Goal: Information Seeking & Learning: Learn about a topic

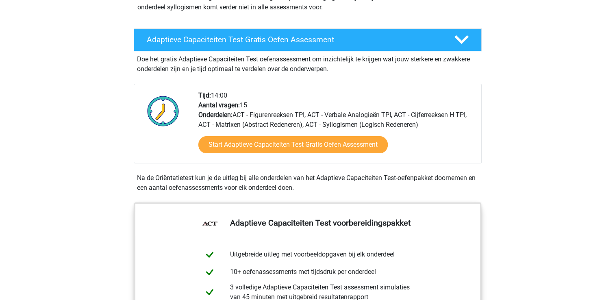
scroll to position [125, 0]
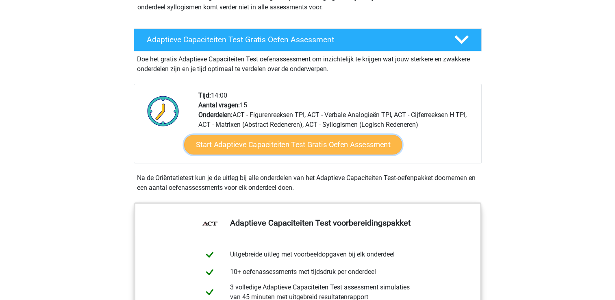
click at [316, 146] on link "Start Adaptieve Capaciteiten Test Gratis Oefen Assessment" at bounding box center [293, 145] width 218 height 20
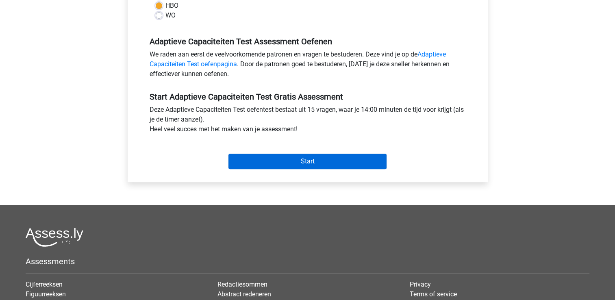
scroll to position [244, 0]
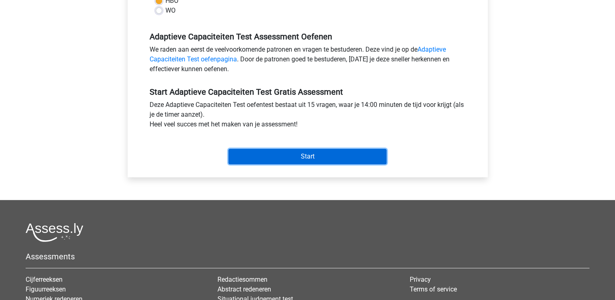
click at [318, 157] on input "Start" at bounding box center [308, 156] width 158 height 15
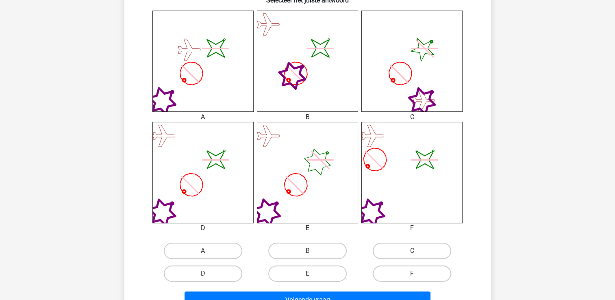
scroll to position [230, 0]
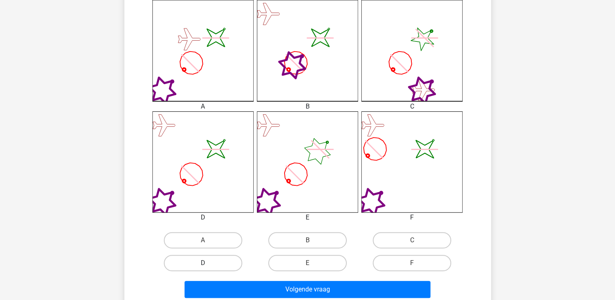
click at [201, 266] on label "D" at bounding box center [203, 263] width 78 height 16
click at [203, 266] on input "D" at bounding box center [205, 265] width 5 height 5
radio input "true"
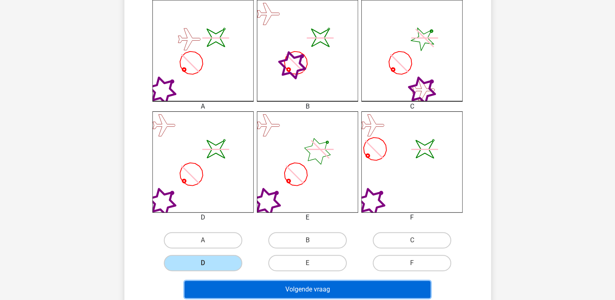
click at [257, 291] on button "Volgende vraag" at bounding box center [308, 289] width 246 height 17
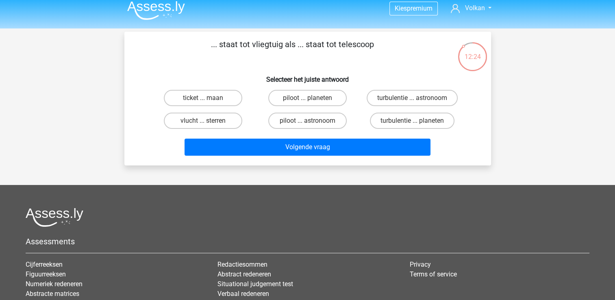
scroll to position [0, 0]
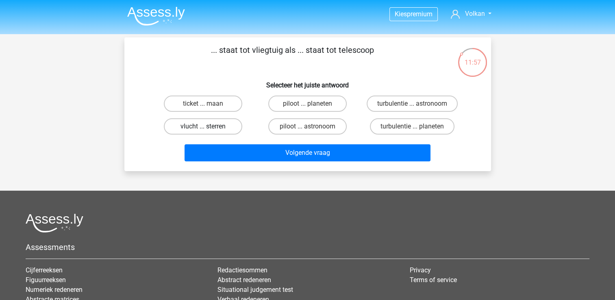
click at [211, 129] on label "vlucht ... sterren" at bounding box center [203, 126] width 78 height 16
click at [208, 129] on input "vlucht ... sterren" at bounding box center [205, 128] width 5 height 5
radio input "true"
click at [325, 128] on label "piloot ... astronoom" at bounding box center [307, 126] width 78 height 16
click at [313, 128] on input "piloot ... astronoom" at bounding box center [309, 128] width 5 height 5
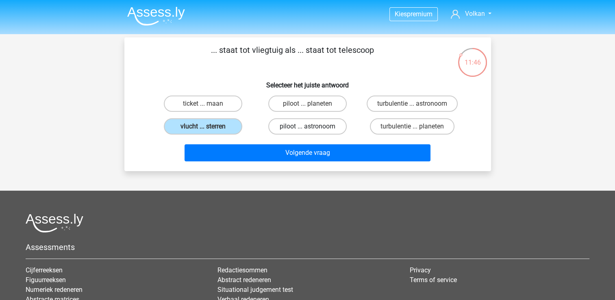
radio input "true"
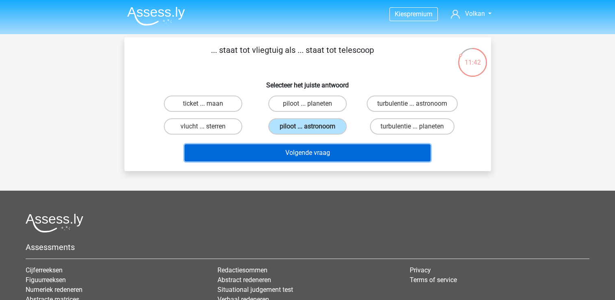
click at [333, 155] on button "Volgende vraag" at bounding box center [308, 152] width 246 height 17
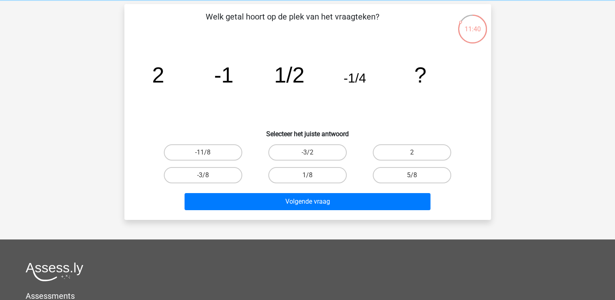
scroll to position [37, 0]
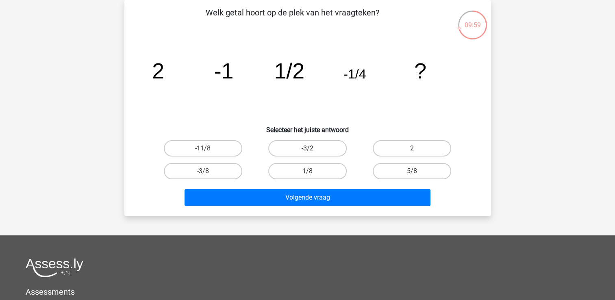
click at [413, 171] on input "5/8" at bounding box center [414, 173] width 5 height 5
radio input "true"
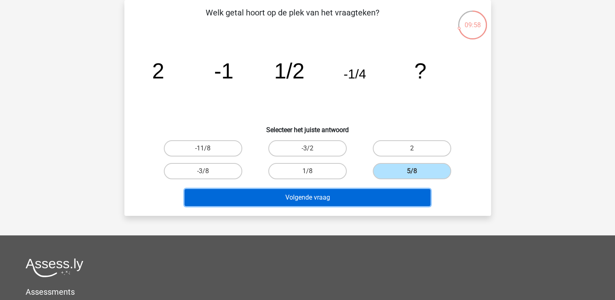
click at [388, 196] on button "Volgende vraag" at bounding box center [308, 197] width 246 height 17
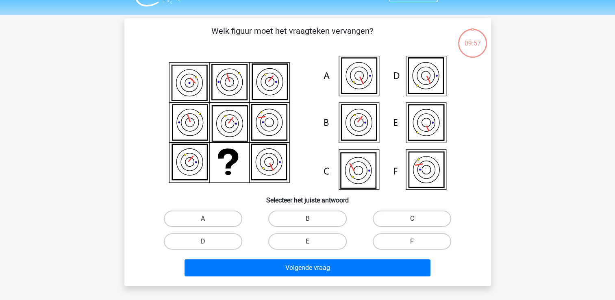
scroll to position [19, 0]
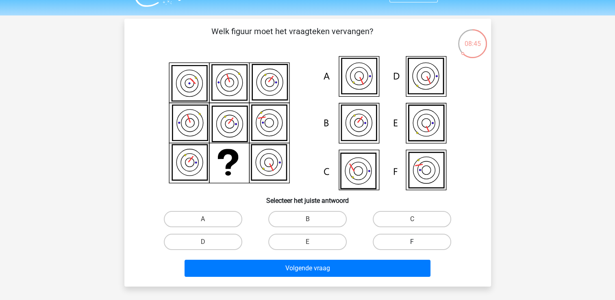
click at [410, 241] on label "F" at bounding box center [412, 242] width 78 height 16
click at [412, 242] on input "F" at bounding box center [414, 244] width 5 height 5
radio input "true"
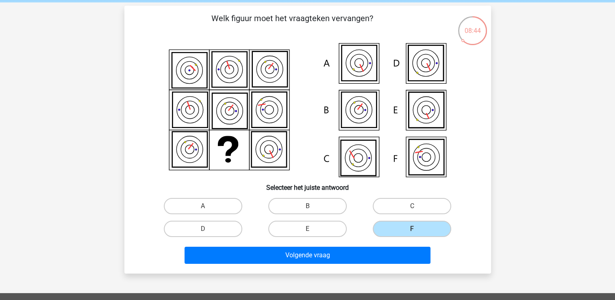
scroll to position [32, 0]
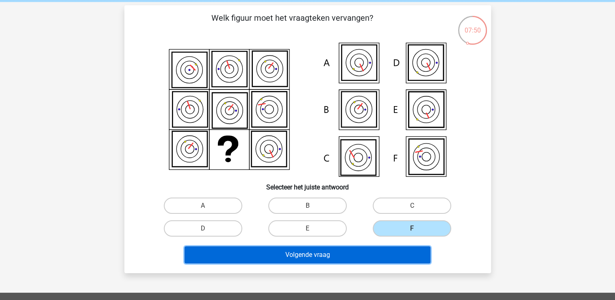
click at [405, 250] on button "Volgende vraag" at bounding box center [308, 254] width 246 height 17
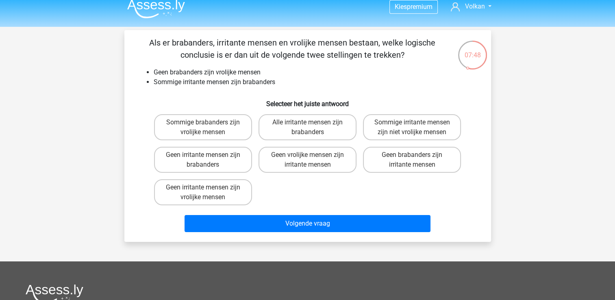
scroll to position [12, 0]
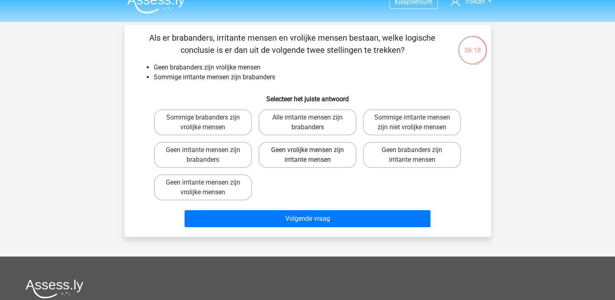
click at [327, 150] on label "Geen vrolijke mensen zijn irritante mensen" at bounding box center [308, 155] width 98 height 26
click at [313, 150] on input "Geen vrolijke mensen zijn irritante mensen" at bounding box center [309, 152] width 5 height 5
radio input "true"
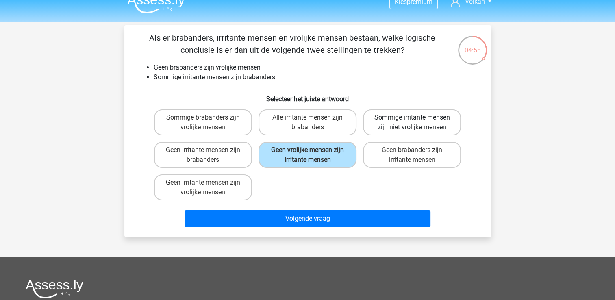
click at [408, 120] on label "Sommige irritante mensen zijn niet vrolijke mensen" at bounding box center [412, 122] width 98 height 26
click at [412, 120] on input "Sommige irritante mensen zijn niet vrolijke mensen" at bounding box center [414, 120] width 5 height 5
radio input "true"
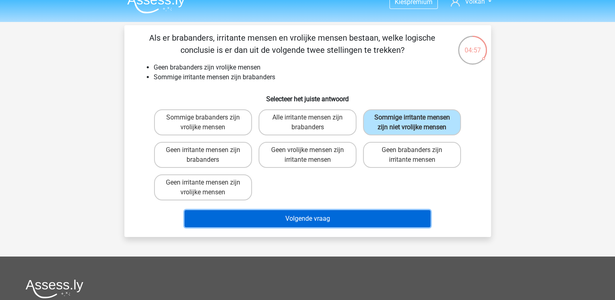
click at [364, 224] on button "Volgende vraag" at bounding box center [308, 218] width 246 height 17
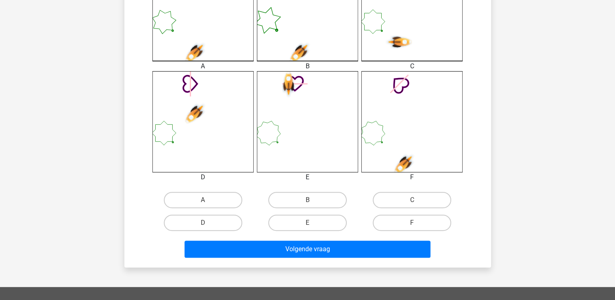
scroll to position [271, 0]
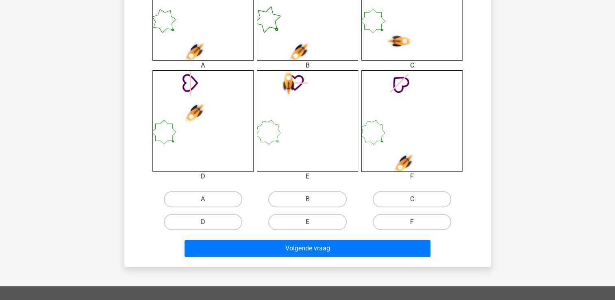
click at [423, 218] on label "F" at bounding box center [412, 222] width 78 height 16
click at [418, 222] on input "F" at bounding box center [414, 224] width 5 height 5
radio input "true"
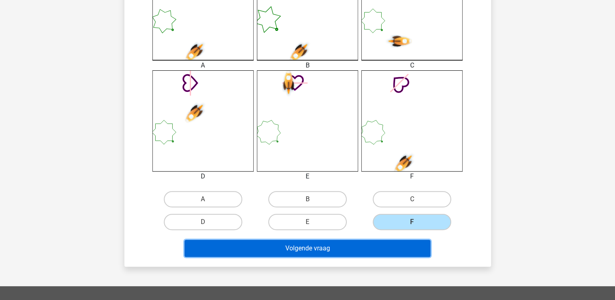
click at [405, 251] on button "Volgende vraag" at bounding box center [308, 248] width 246 height 17
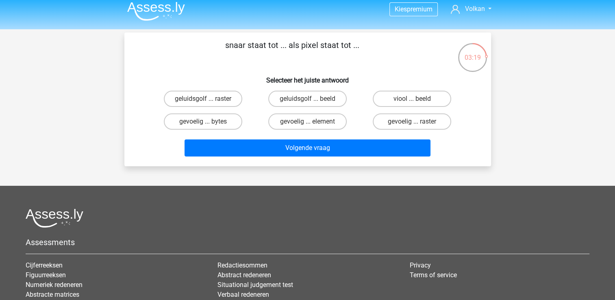
scroll to position [3, 0]
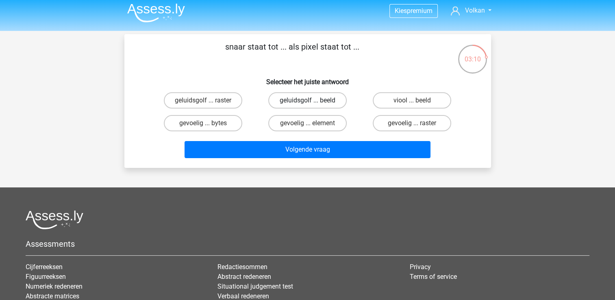
click at [340, 101] on label "geluidsgolf ... beeld" at bounding box center [307, 100] width 78 height 16
click at [313, 101] on input "geluidsgolf ... beeld" at bounding box center [309, 102] width 5 height 5
radio input "true"
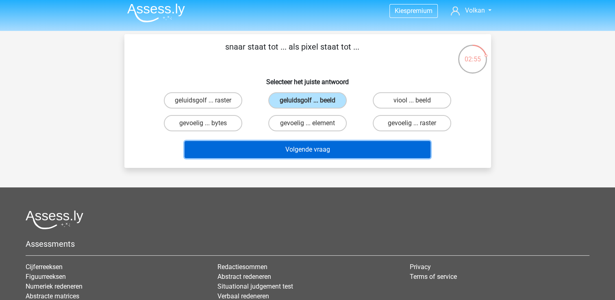
click at [376, 151] on button "Volgende vraag" at bounding box center [308, 149] width 246 height 17
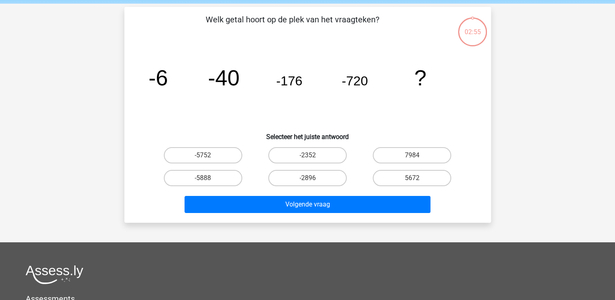
scroll to position [37, 0]
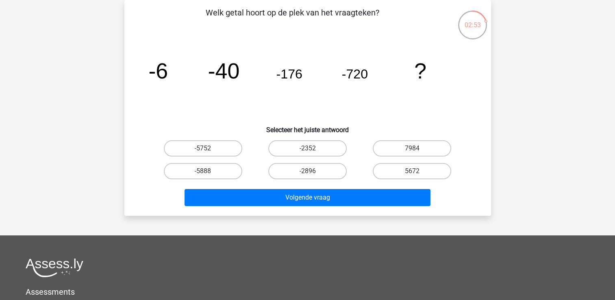
click at [518, 91] on div "Kies premium Volkan volkandemir22@hotmail.com" at bounding box center [307, 207] width 615 height 488
click at [339, 171] on label "-2896" at bounding box center [307, 171] width 78 height 16
click at [313, 171] on input "-2896" at bounding box center [309, 173] width 5 height 5
radio input "true"
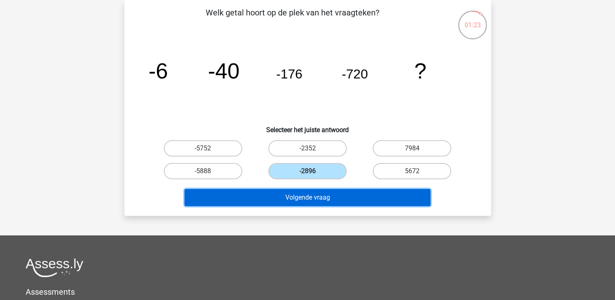
click at [355, 201] on button "Volgende vraag" at bounding box center [308, 197] width 246 height 17
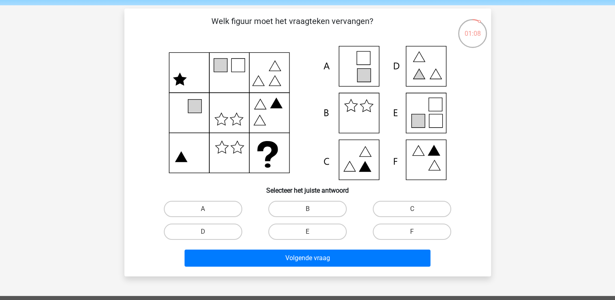
scroll to position [21, 0]
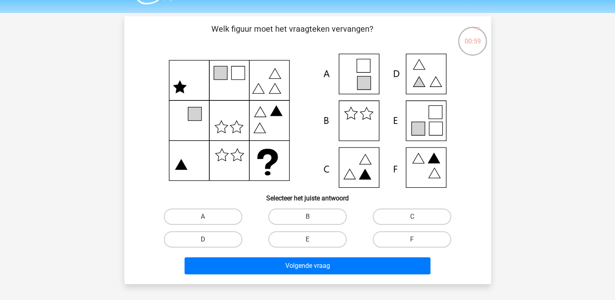
click at [227, 241] on label "D" at bounding box center [203, 239] width 78 height 16
click at [208, 241] on input "D" at bounding box center [205, 242] width 5 height 5
radio input "true"
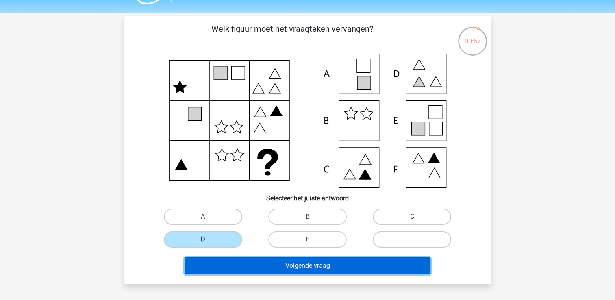
click at [388, 268] on button "Volgende vraag" at bounding box center [308, 265] width 246 height 17
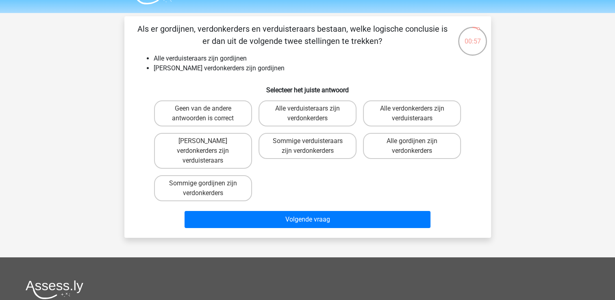
scroll to position [37, 0]
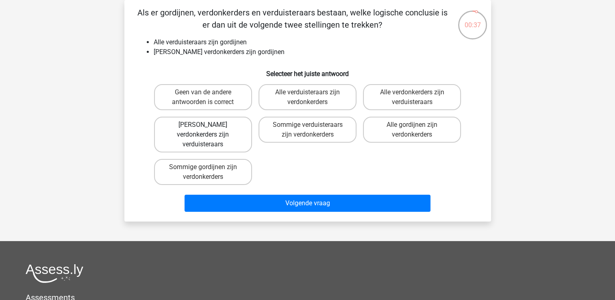
click at [237, 131] on label "Geen verdonkerders zijn verduisteraars" at bounding box center [203, 135] width 98 height 36
click at [208, 130] on input "Geen verdonkerders zijn verduisteraars" at bounding box center [205, 127] width 5 height 5
radio input "true"
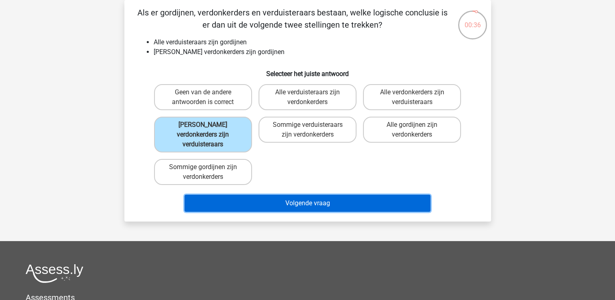
click at [277, 195] on button "Volgende vraag" at bounding box center [308, 203] width 246 height 17
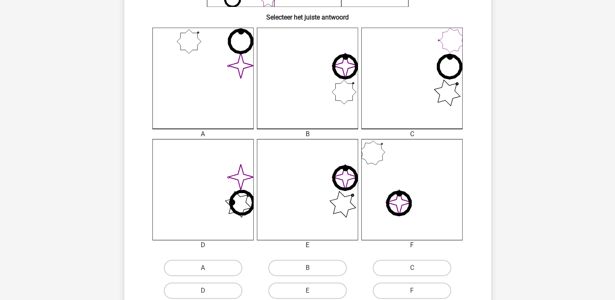
scroll to position [203, 0]
click at [312, 267] on label "B" at bounding box center [307, 267] width 78 height 16
click at [312, 268] on input "B" at bounding box center [309, 270] width 5 height 5
radio input "true"
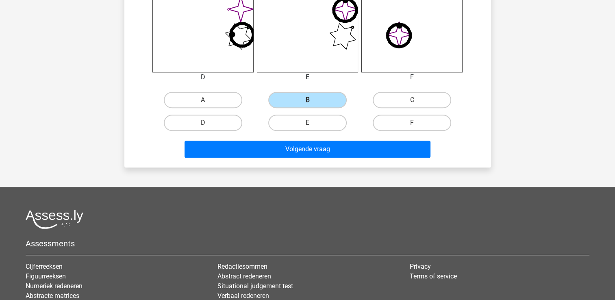
scroll to position [469, 0]
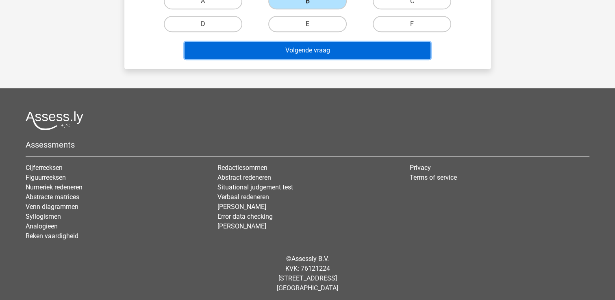
click at [398, 54] on button "Volgende vraag" at bounding box center [308, 50] width 246 height 17
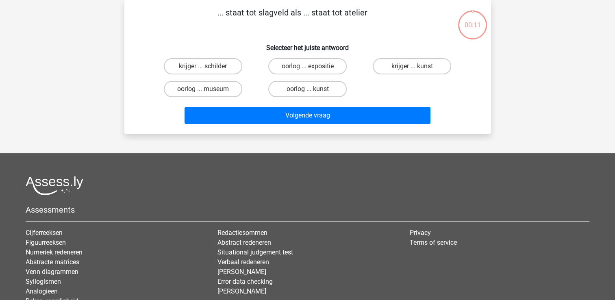
scroll to position [0, 0]
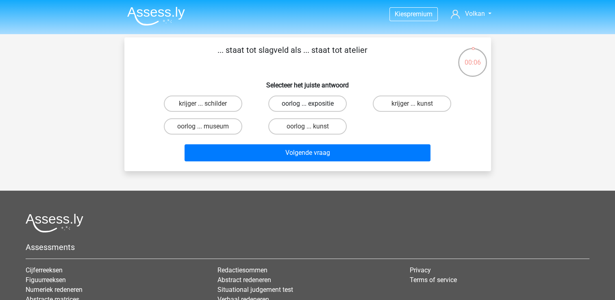
click at [322, 106] on label "oorlog ... expositie" at bounding box center [307, 104] width 78 height 16
click at [313, 106] on input "oorlog ... expositie" at bounding box center [309, 106] width 5 height 5
radio input "true"
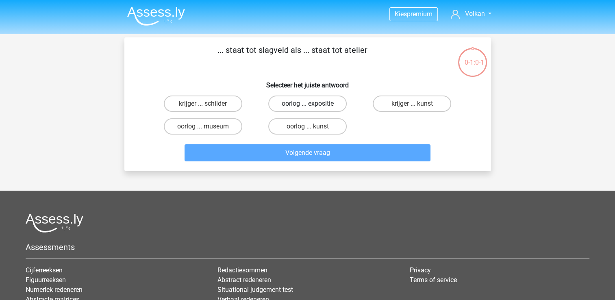
click at [328, 102] on label "oorlog ... expositie" at bounding box center [307, 104] width 78 height 16
click at [313, 104] on input "oorlog ... expositie" at bounding box center [309, 106] width 5 height 5
radio input "true"
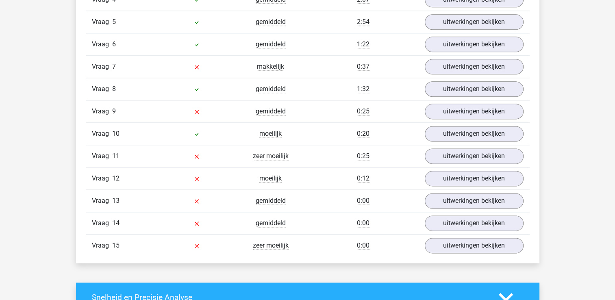
scroll to position [1042, 0]
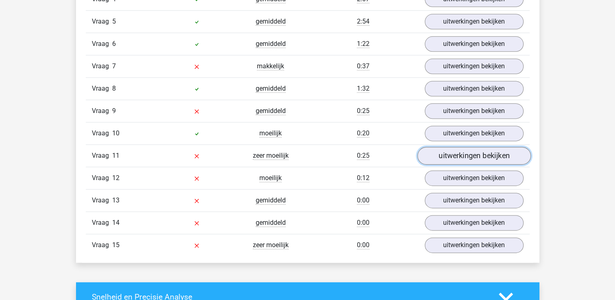
click at [460, 153] on link "uitwerkingen bekijken" at bounding box center [473, 156] width 113 height 18
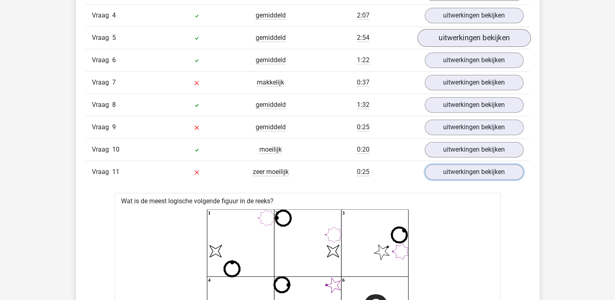
scroll to position [1021, 0]
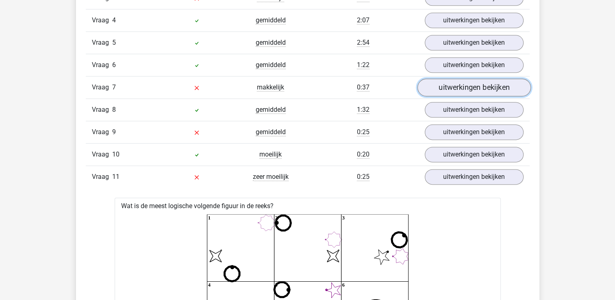
click at [446, 87] on link "uitwerkingen bekijken" at bounding box center [473, 87] width 113 height 18
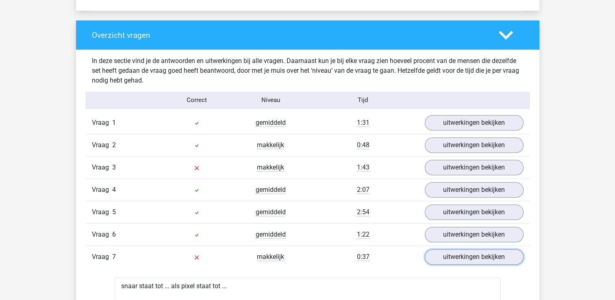
scroll to position [852, 0]
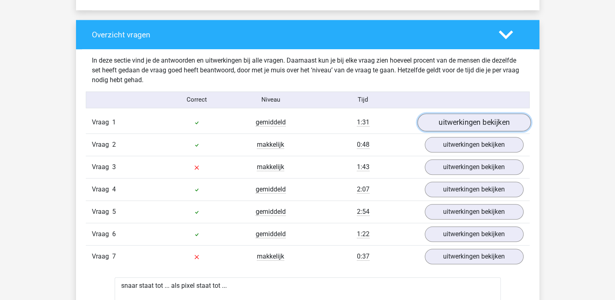
click at [465, 116] on link "uitwerkingen bekijken" at bounding box center [473, 122] width 113 height 18
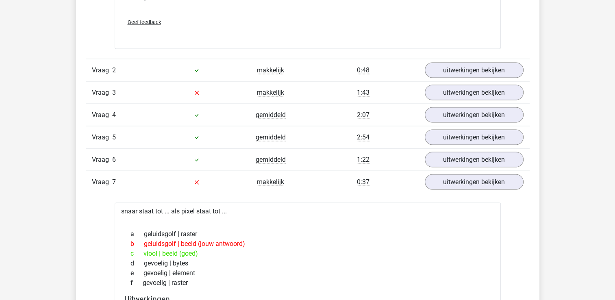
scroll to position [1606, 0]
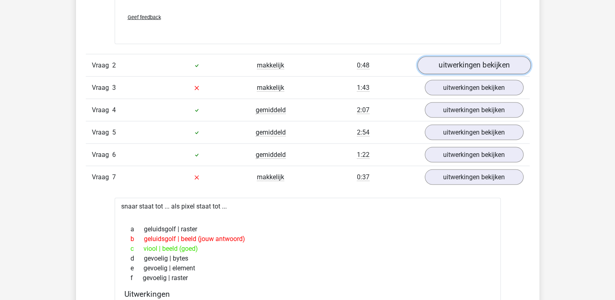
click at [477, 64] on link "uitwerkingen bekijken" at bounding box center [473, 66] width 113 height 18
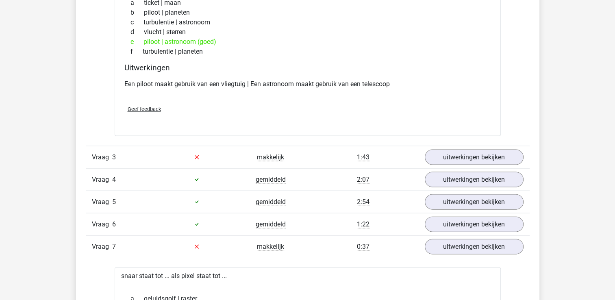
scroll to position [1720, 0]
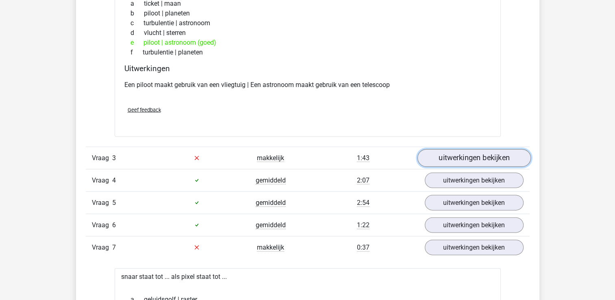
click at [477, 162] on link "uitwerkingen bekijken" at bounding box center [473, 158] width 113 height 18
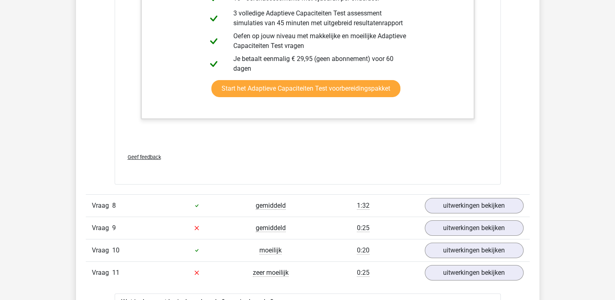
scroll to position [2777, 0]
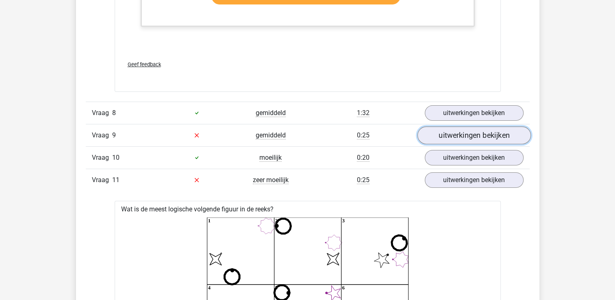
click at [495, 133] on link "uitwerkingen bekijken" at bounding box center [473, 135] width 113 height 18
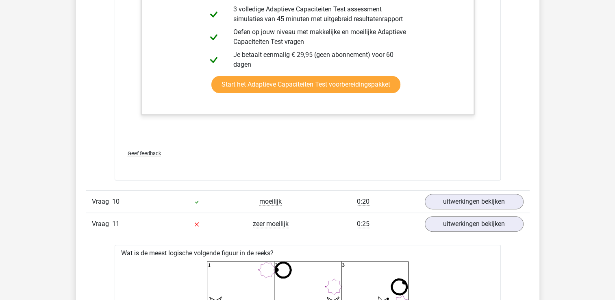
scroll to position [3310, 0]
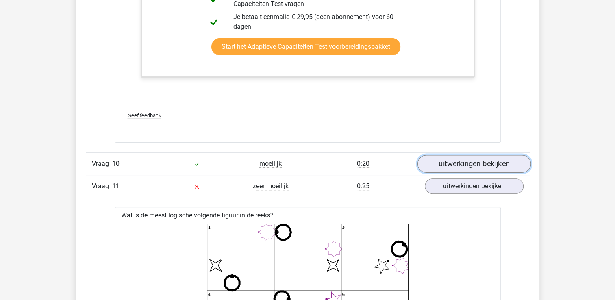
click at [493, 165] on link "uitwerkingen bekijken" at bounding box center [473, 164] width 113 height 18
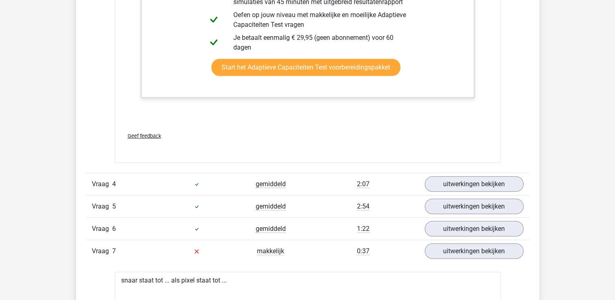
scroll to position [2210, 0]
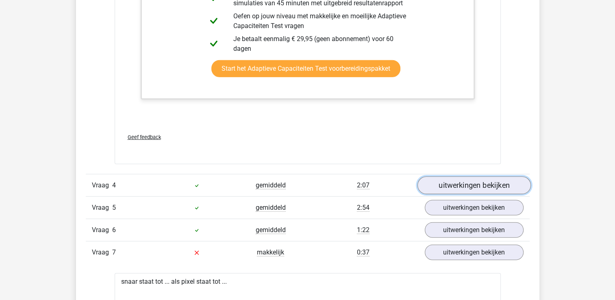
click at [489, 183] on link "uitwerkingen bekijken" at bounding box center [473, 186] width 113 height 18
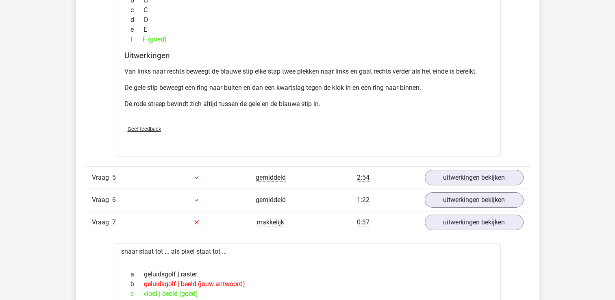
scroll to position [2596, 0]
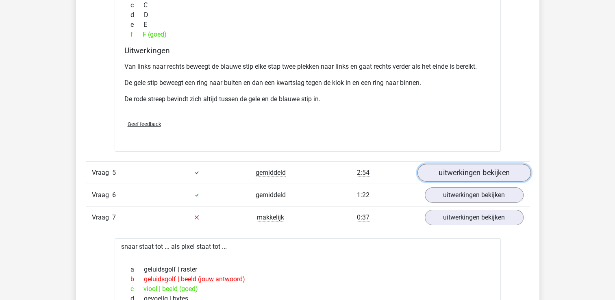
click at [495, 170] on link "uitwerkingen bekijken" at bounding box center [473, 173] width 113 height 18
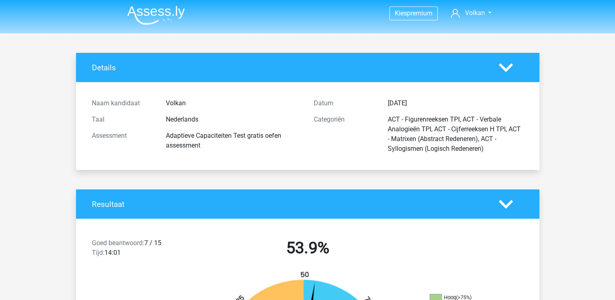
scroll to position [0, 0]
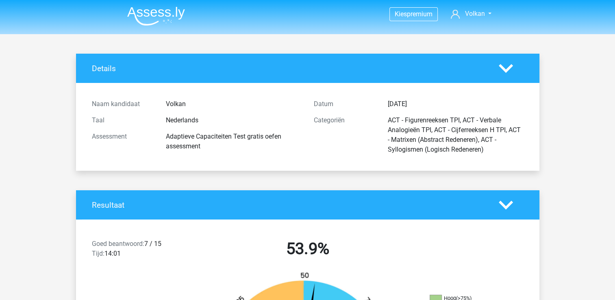
drag, startPoint x: 158, startPoint y: 5, endPoint x: 164, endPoint y: 30, distance: 26.0
click at [164, 30] on header "Kies premium Volkan volkandemir22@hotmail.com" at bounding box center [307, 17] width 615 height 34
click at [174, 9] on img at bounding box center [156, 16] width 58 height 19
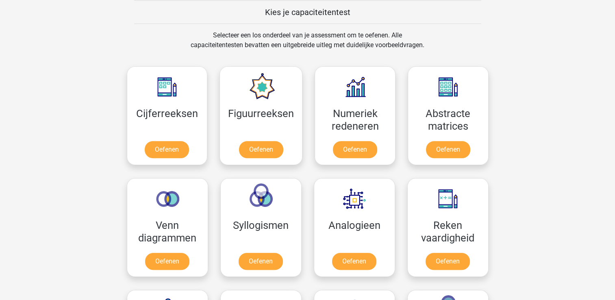
scroll to position [315, 0]
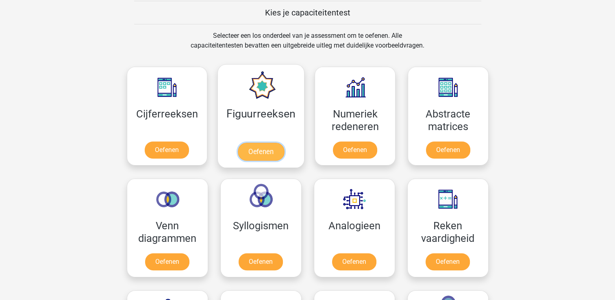
click at [267, 143] on link "Oefenen" at bounding box center [261, 152] width 46 height 18
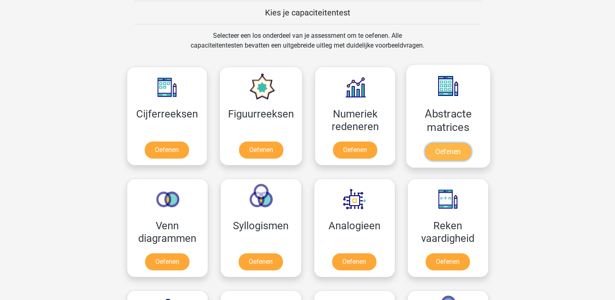
click at [468, 143] on link "Oefenen" at bounding box center [448, 152] width 46 height 18
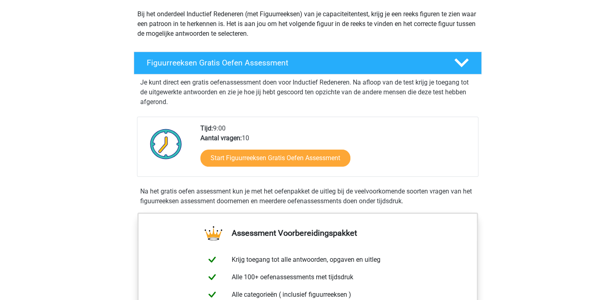
scroll to position [94, 0]
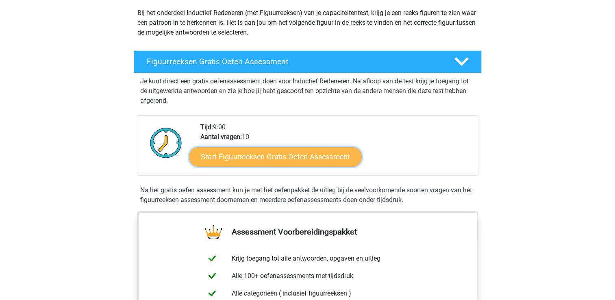
click at [298, 162] on link "Start Figuurreeksen Gratis Oefen Assessment" at bounding box center [275, 157] width 172 height 20
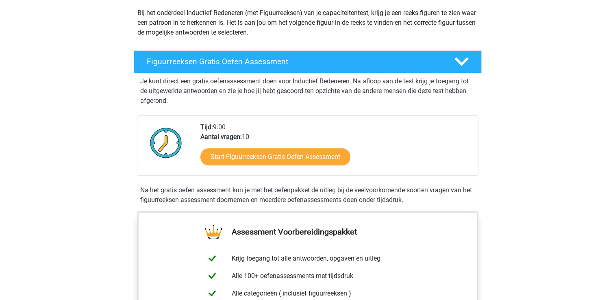
scroll to position [0, 0]
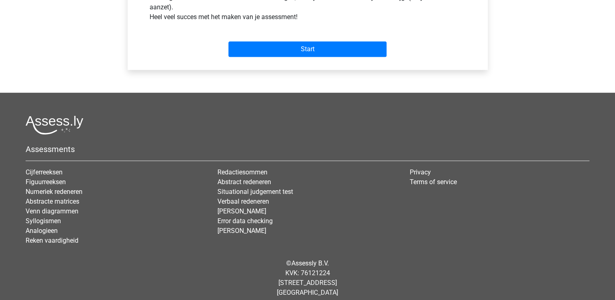
scroll to position [342, 0]
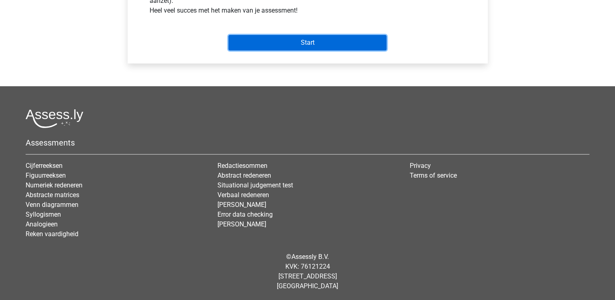
click at [347, 49] on input "Start" at bounding box center [308, 42] width 158 height 15
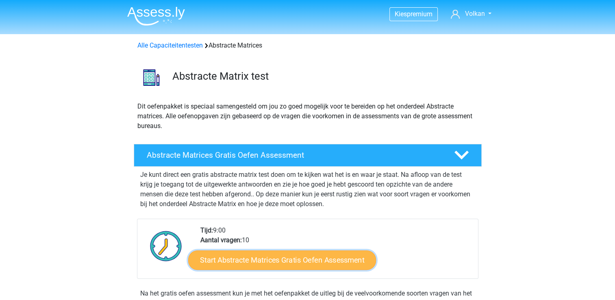
click at [340, 261] on link "Start Abstracte Matrices Gratis Oefen Assessment" at bounding box center [282, 260] width 188 height 20
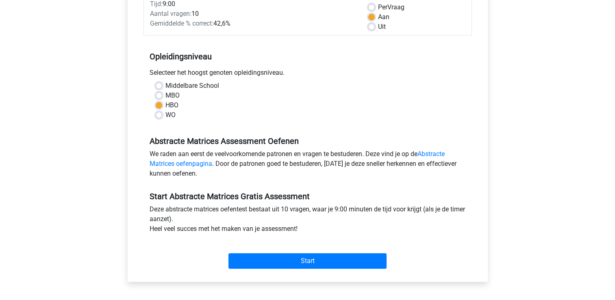
scroll to position [124, 0]
click at [360, 268] on div "Start" at bounding box center [308, 254] width 329 height 35
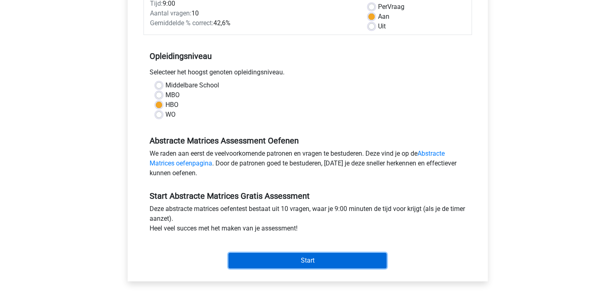
click at [362, 265] on input "Start" at bounding box center [308, 260] width 158 height 15
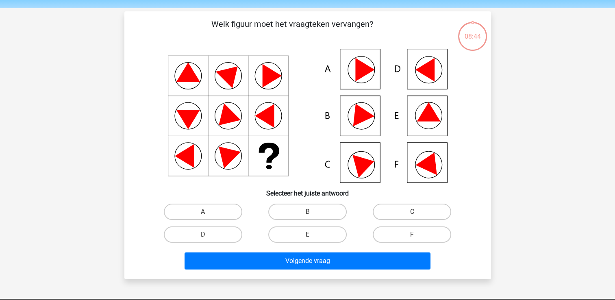
scroll to position [26, 0]
click at [327, 235] on label "E" at bounding box center [307, 235] width 78 height 16
click at [313, 235] on input "E" at bounding box center [309, 237] width 5 height 5
radio input "true"
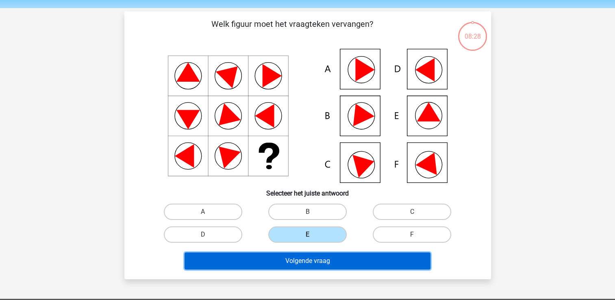
click at [399, 257] on button "Volgende vraag" at bounding box center [308, 261] width 246 height 17
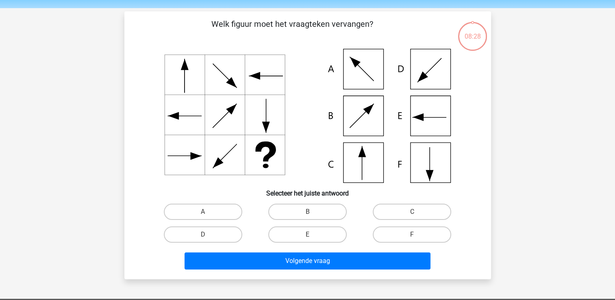
scroll to position [37, 0]
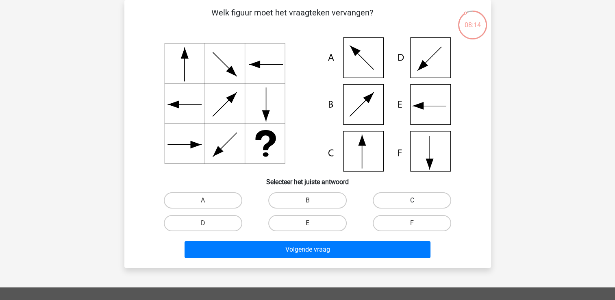
click at [402, 204] on label "C" at bounding box center [412, 200] width 78 height 16
click at [412, 204] on input "C" at bounding box center [414, 203] width 5 height 5
radio input "true"
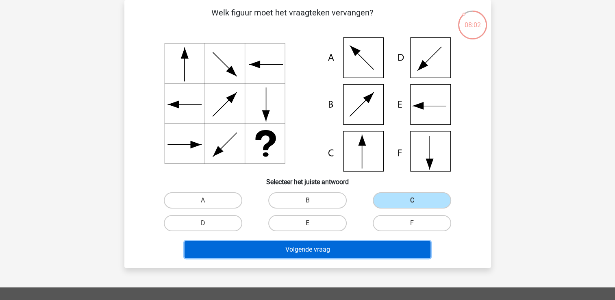
click at [374, 250] on button "Volgende vraag" at bounding box center [308, 249] width 246 height 17
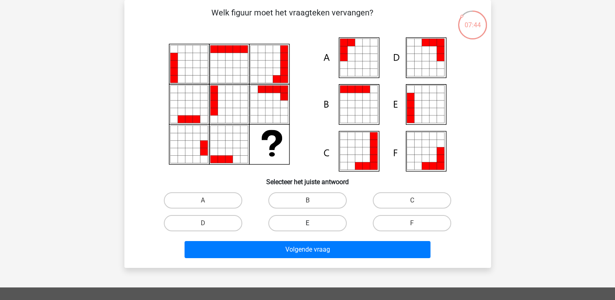
click at [299, 225] on label "E" at bounding box center [307, 223] width 78 height 16
click at [307, 225] on input "E" at bounding box center [309, 225] width 5 height 5
radio input "true"
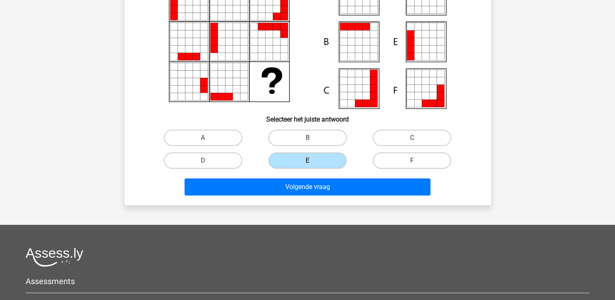
scroll to position [101, 0]
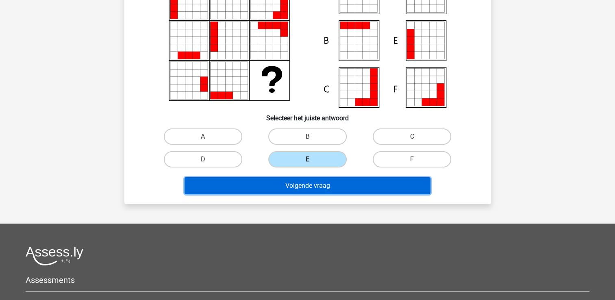
click at [403, 187] on button "Volgende vraag" at bounding box center [308, 185] width 246 height 17
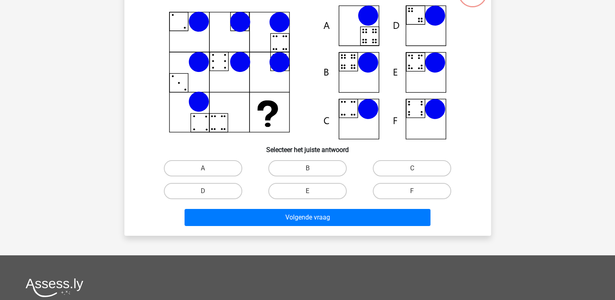
scroll to position [37, 0]
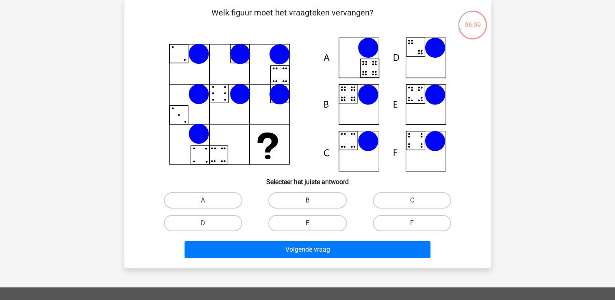
click at [320, 200] on label "B" at bounding box center [307, 200] width 78 height 16
click at [313, 201] on input "B" at bounding box center [309, 203] width 5 height 5
radio input "true"
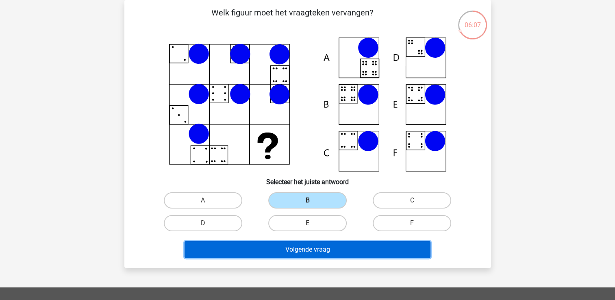
click at [382, 244] on button "Volgende vraag" at bounding box center [308, 249] width 246 height 17
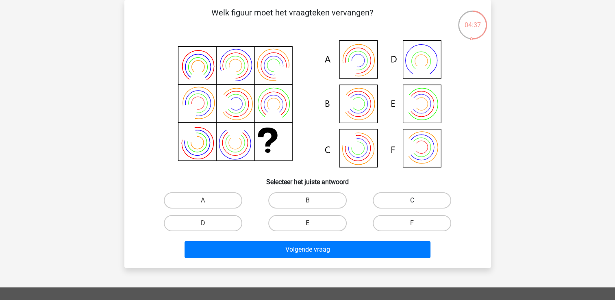
click at [408, 205] on label "C" at bounding box center [412, 200] width 78 height 16
click at [412, 205] on input "C" at bounding box center [414, 203] width 5 height 5
radio input "true"
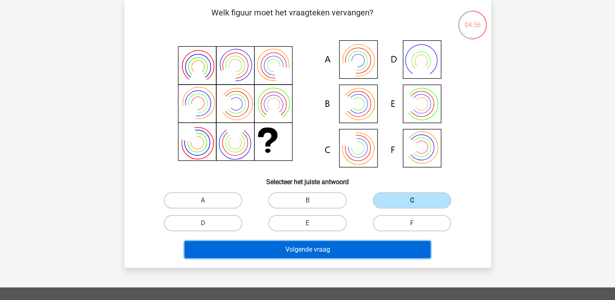
click at [390, 248] on button "Volgende vraag" at bounding box center [308, 249] width 246 height 17
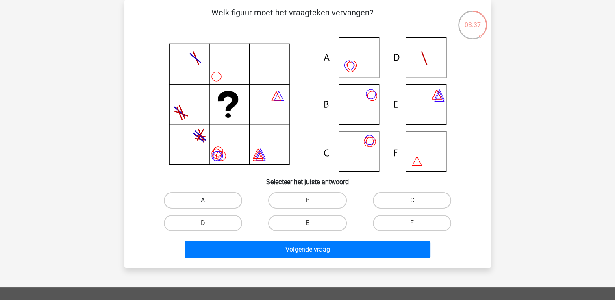
click at [227, 203] on label "A" at bounding box center [203, 200] width 78 height 16
click at [208, 203] on input "A" at bounding box center [205, 203] width 5 height 5
radio input "true"
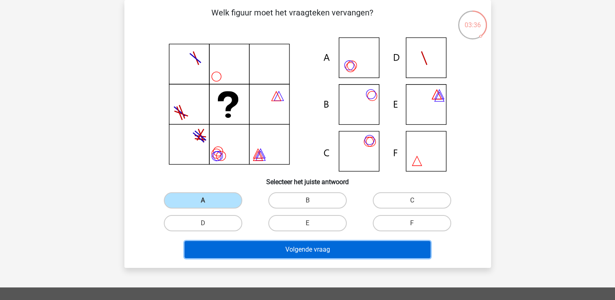
click at [264, 248] on button "Volgende vraag" at bounding box center [308, 249] width 246 height 17
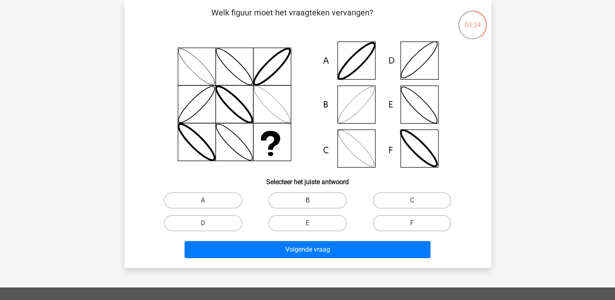
click at [324, 200] on label "B" at bounding box center [307, 200] width 78 height 16
click at [313, 201] on input "B" at bounding box center [309, 203] width 5 height 5
radio input "true"
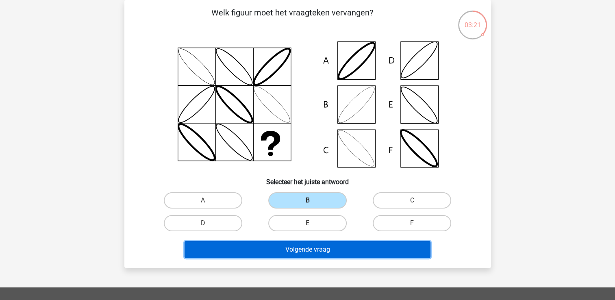
click at [377, 246] on button "Volgende vraag" at bounding box center [308, 249] width 246 height 17
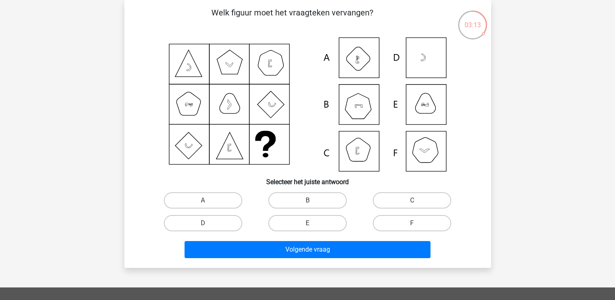
click at [307, 203] on input "B" at bounding box center [309, 203] width 5 height 5
radio input "true"
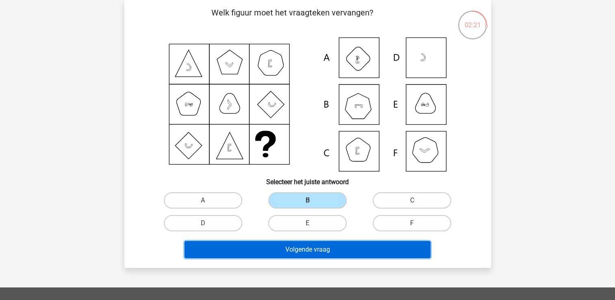
click at [371, 248] on button "Volgende vraag" at bounding box center [308, 249] width 246 height 17
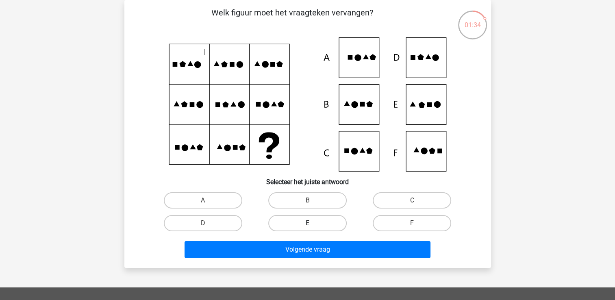
click at [325, 220] on label "E" at bounding box center [307, 223] width 78 height 16
click at [313, 223] on input "E" at bounding box center [309, 225] width 5 height 5
radio input "true"
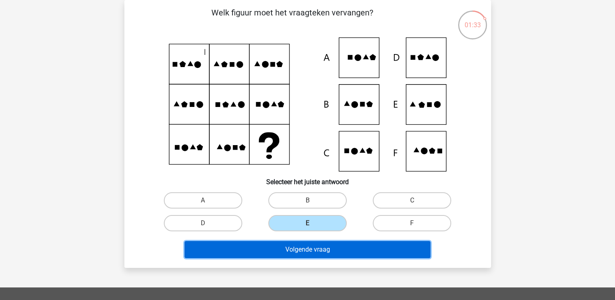
click at [331, 252] on button "Volgende vraag" at bounding box center [308, 249] width 246 height 17
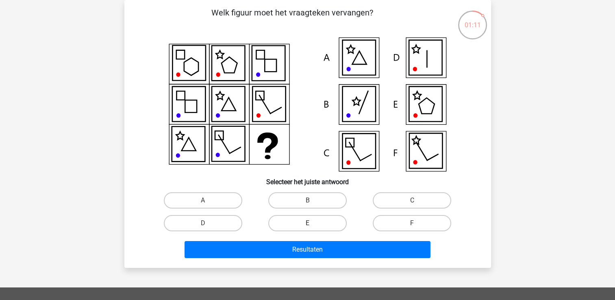
click at [327, 227] on label "E" at bounding box center [307, 223] width 78 height 16
click at [313, 227] on input "E" at bounding box center [309, 225] width 5 height 5
radio input "true"
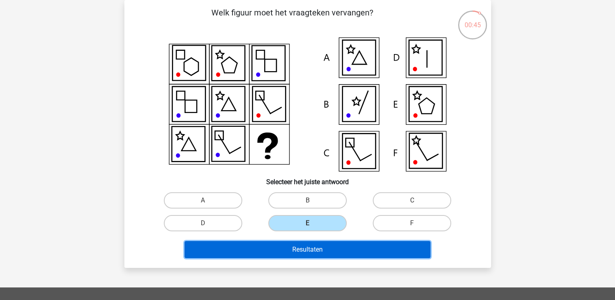
click at [354, 248] on button "Resultaten" at bounding box center [308, 249] width 246 height 17
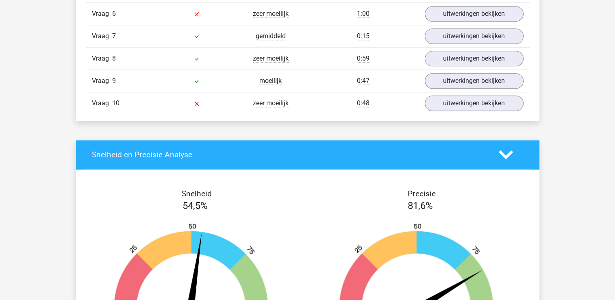
scroll to position [811, 0]
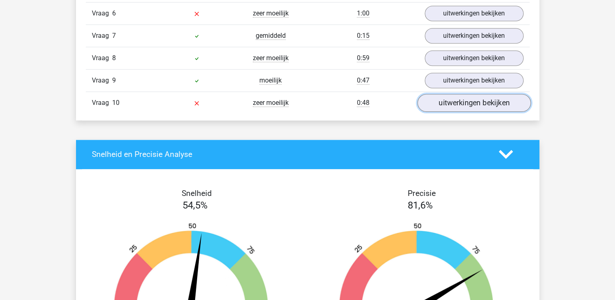
click at [499, 103] on link "uitwerkingen bekijken" at bounding box center [473, 103] width 113 height 18
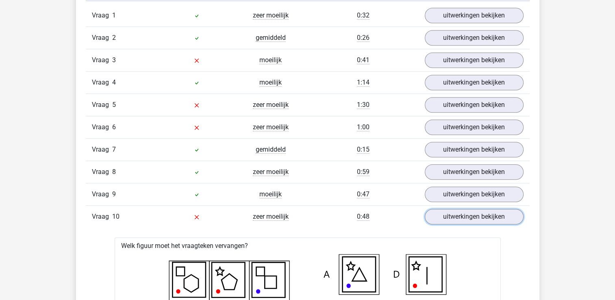
scroll to position [697, 0]
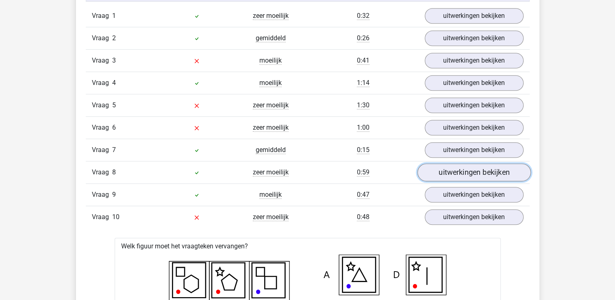
click at [503, 173] on link "uitwerkingen bekijken" at bounding box center [473, 172] width 113 height 18
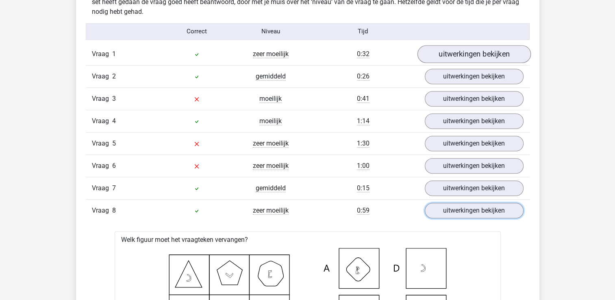
scroll to position [660, 0]
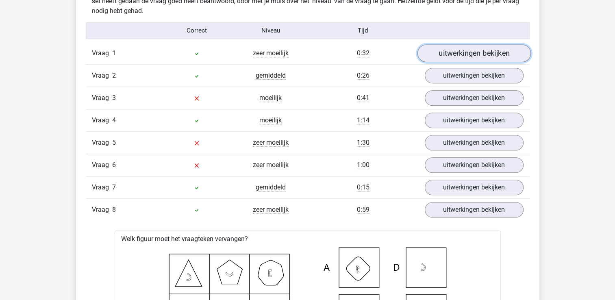
click at [501, 52] on link "uitwerkingen bekijken" at bounding box center [473, 53] width 113 height 18
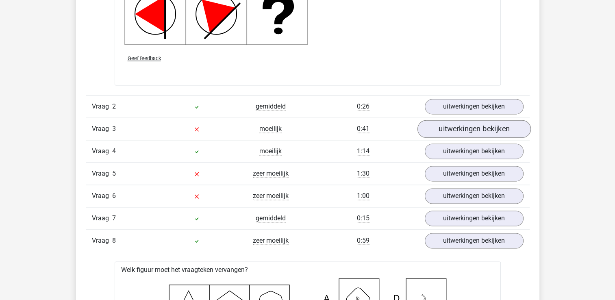
scroll to position [1166, 0]
click at [494, 126] on link "uitwerkingen bekijken" at bounding box center [473, 129] width 113 height 18
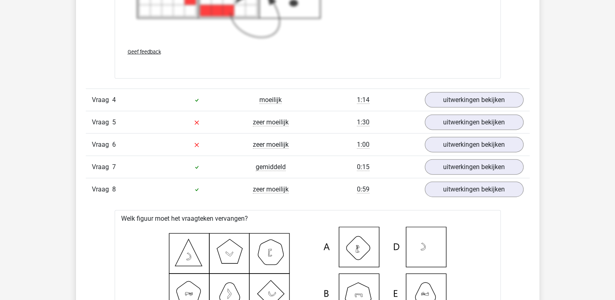
scroll to position [1813, 0]
click at [486, 123] on link "uitwerkingen bekijken" at bounding box center [473, 123] width 113 height 18
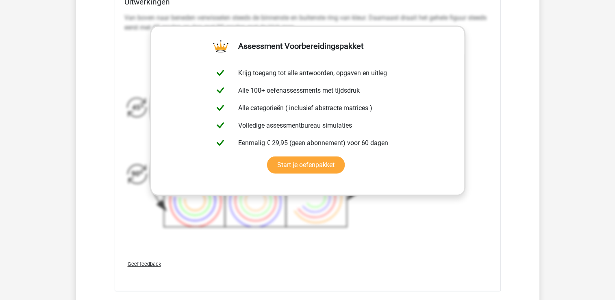
scroll to position [2261, 0]
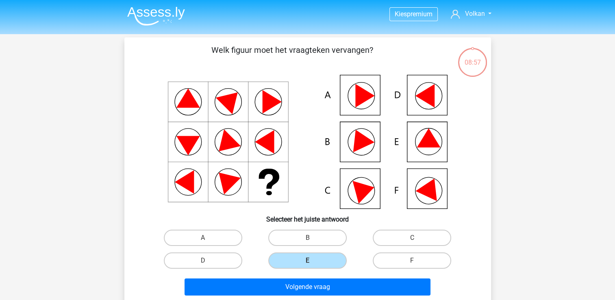
click at [172, 16] on img at bounding box center [156, 16] width 58 height 19
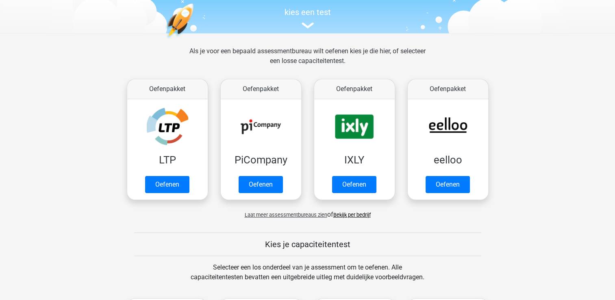
scroll to position [83, 0]
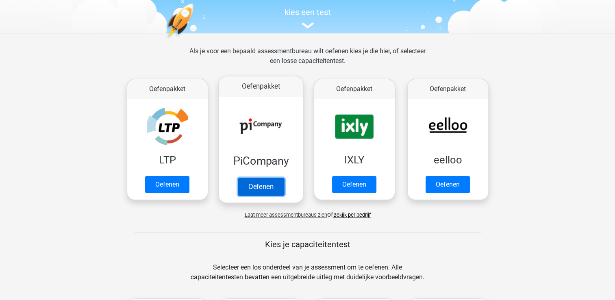
click at [251, 189] on link "Oefenen" at bounding box center [261, 187] width 46 height 18
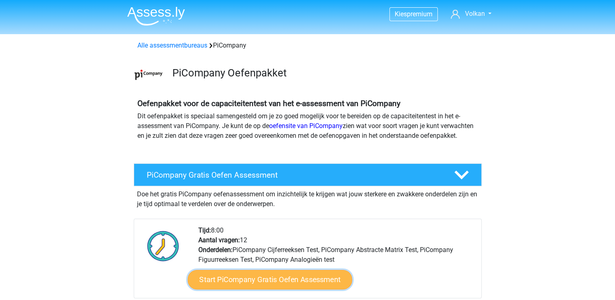
click at [291, 283] on link "Start PiCompany Gratis Oefen Assessment" at bounding box center [269, 280] width 165 height 20
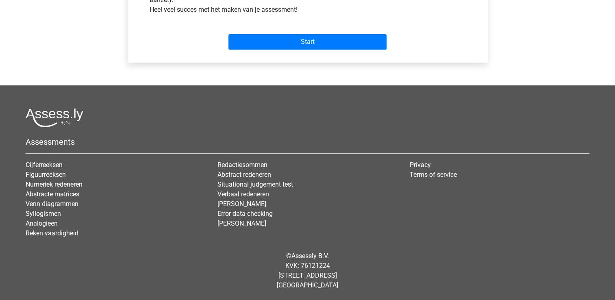
scroll to position [358, 0]
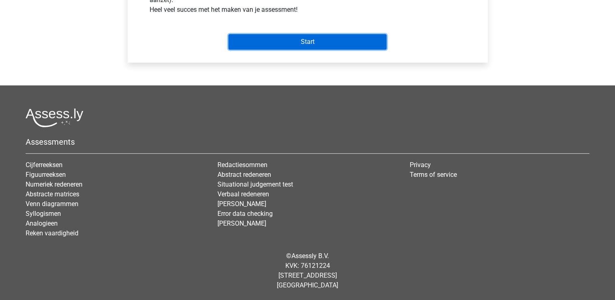
click at [340, 48] on input "Start" at bounding box center [308, 41] width 158 height 15
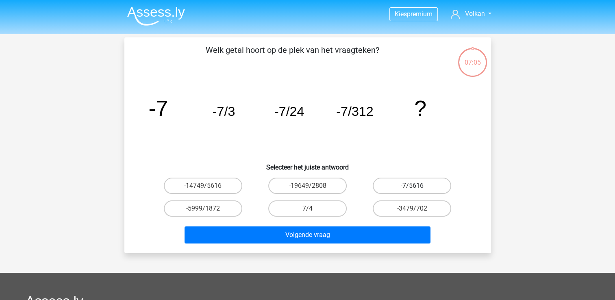
click at [428, 185] on label "-7/5616" at bounding box center [412, 186] width 78 height 16
click at [418, 186] on input "-7/5616" at bounding box center [414, 188] width 5 height 5
radio input "true"
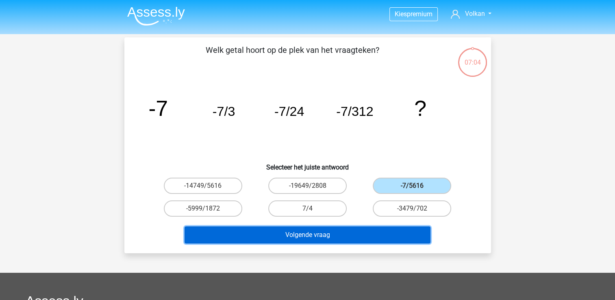
click at [393, 231] on button "Volgende vraag" at bounding box center [308, 235] width 246 height 17
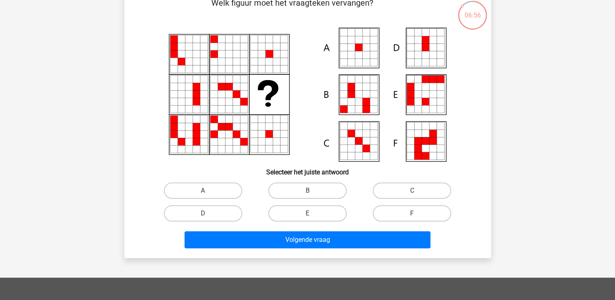
scroll to position [48, 0]
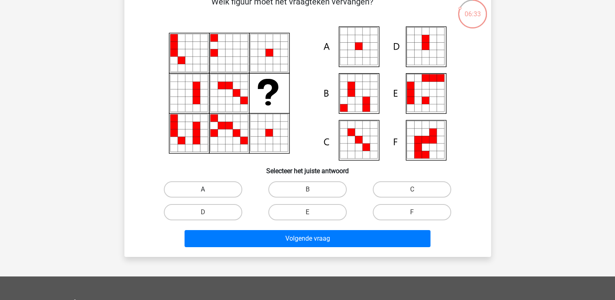
click at [230, 190] on label "A" at bounding box center [203, 189] width 78 height 16
click at [208, 190] on input "A" at bounding box center [205, 192] width 5 height 5
radio input "true"
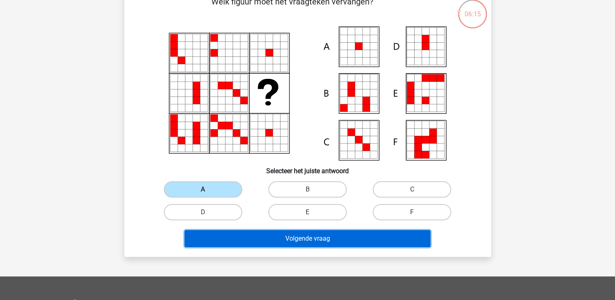
click at [373, 241] on button "Volgende vraag" at bounding box center [308, 238] width 246 height 17
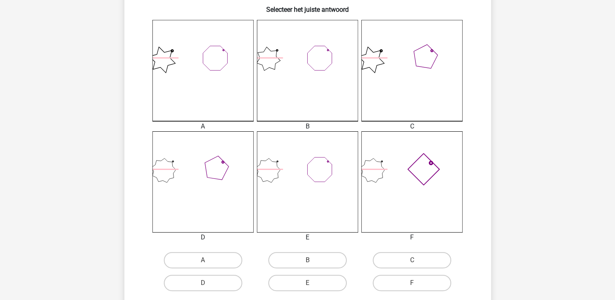
scroll to position [220, 0]
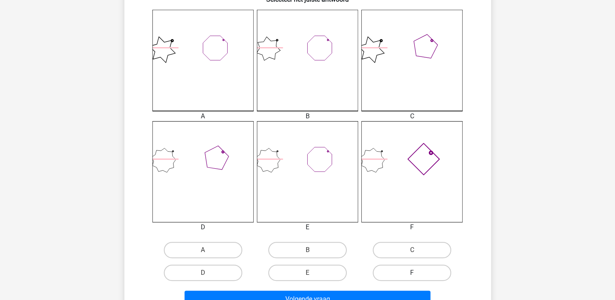
click at [410, 272] on label "F" at bounding box center [412, 273] width 78 height 16
click at [412, 273] on input "F" at bounding box center [414, 275] width 5 height 5
radio input "true"
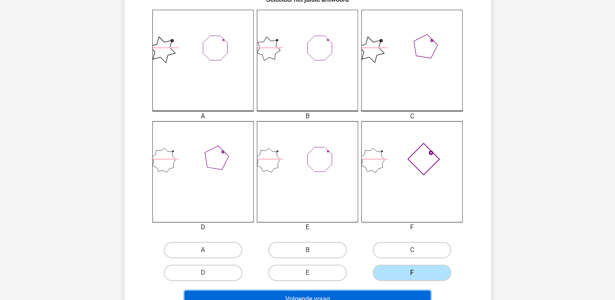
click at [379, 291] on button "Volgende vraag" at bounding box center [308, 299] width 246 height 17
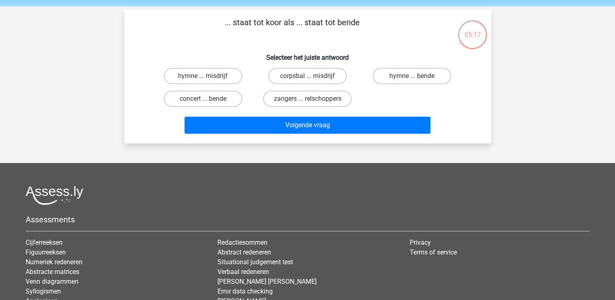
scroll to position [0, 0]
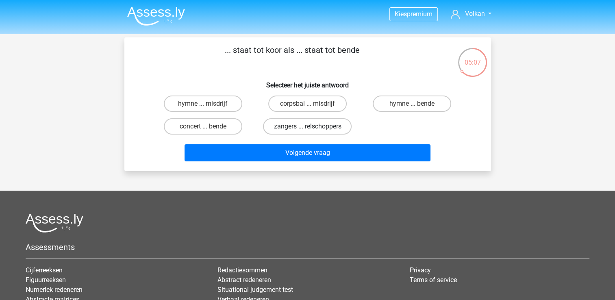
click at [332, 126] on label "zangers ... relschoppers" at bounding box center [307, 126] width 89 height 16
click at [313, 126] on input "zangers ... relschoppers" at bounding box center [309, 128] width 5 height 5
radio input "true"
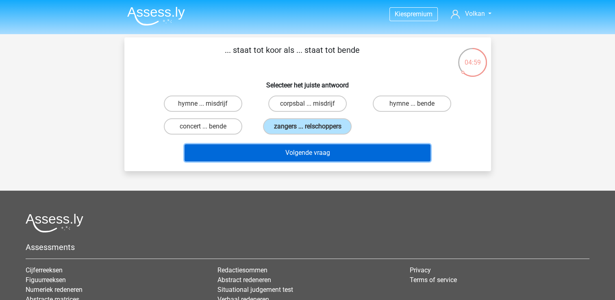
click at [377, 150] on button "Volgende vraag" at bounding box center [308, 152] width 246 height 17
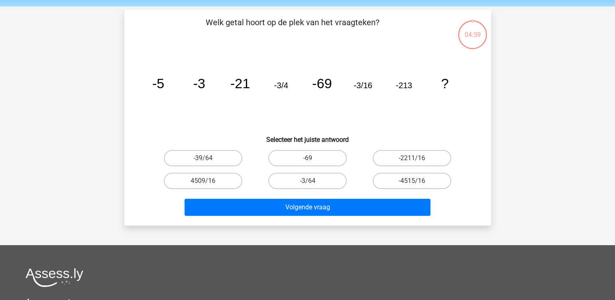
scroll to position [37, 0]
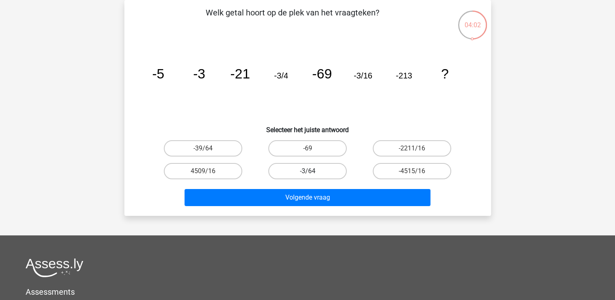
drag, startPoint x: 426, startPoint y: 142, endPoint x: 339, endPoint y: 168, distance: 91.2
click at [339, 168] on div "-39/64 -69 -2211/16 4509/16 -3/64" at bounding box center [308, 160] width 314 height 46
click at [339, 168] on label "-3/64" at bounding box center [307, 171] width 78 height 16
click at [313, 171] on input "-3/64" at bounding box center [309, 173] width 5 height 5
radio input "true"
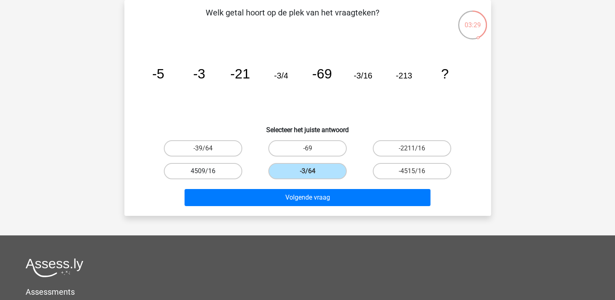
click at [229, 175] on label "4509/16" at bounding box center [203, 171] width 78 height 16
click at [208, 175] on input "4509/16" at bounding box center [205, 173] width 5 height 5
radio input "true"
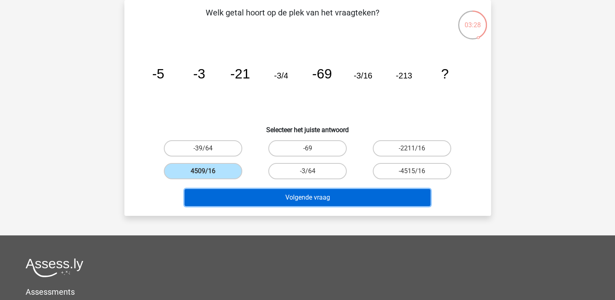
click at [259, 203] on button "Volgende vraag" at bounding box center [308, 197] width 246 height 17
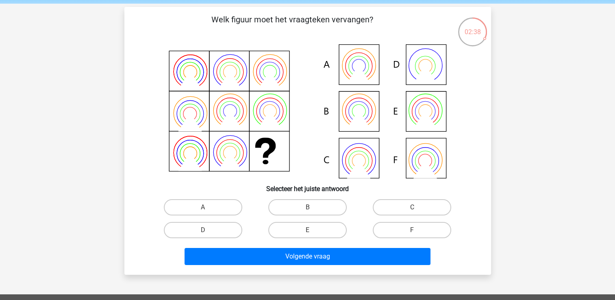
scroll to position [31, 0]
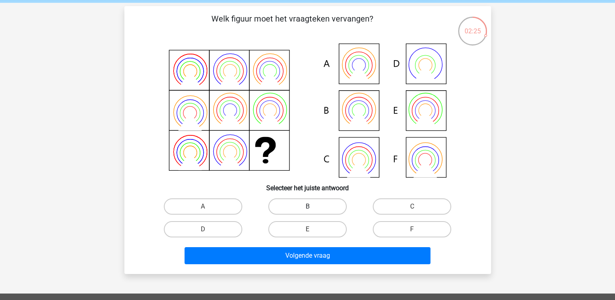
click at [327, 203] on label "B" at bounding box center [307, 206] width 78 height 16
click at [313, 207] on input "B" at bounding box center [309, 209] width 5 height 5
radio input "true"
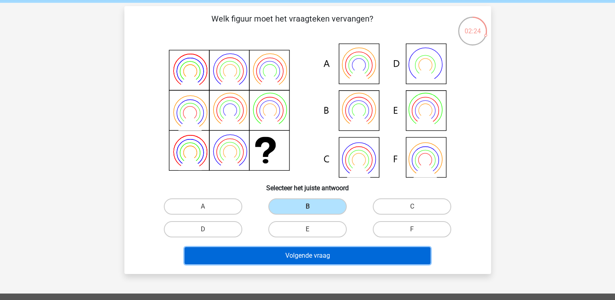
click at [334, 253] on button "Volgende vraag" at bounding box center [308, 255] width 246 height 17
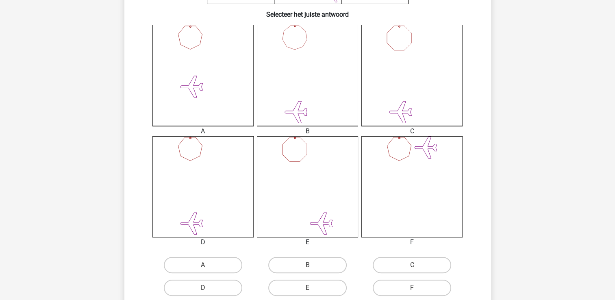
scroll to position [205, 0]
click at [291, 266] on label "B" at bounding box center [307, 265] width 78 height 16
click at [307, 266] on input "B" at bounding box center [309, 268] width 5 height 5
radio input "true"
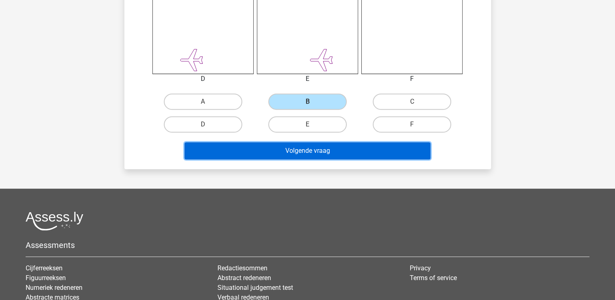
click at [345, 147] on button "Volgende vraag" at bounding box center [308, 150] width 246 height 17
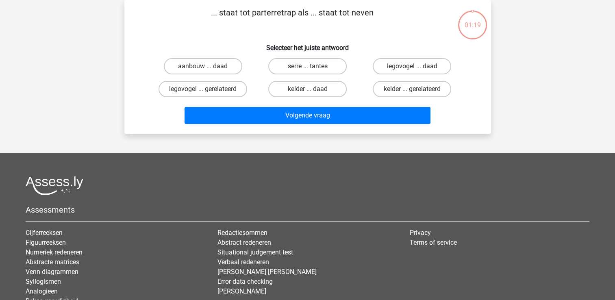
scroll to position [0, 0]
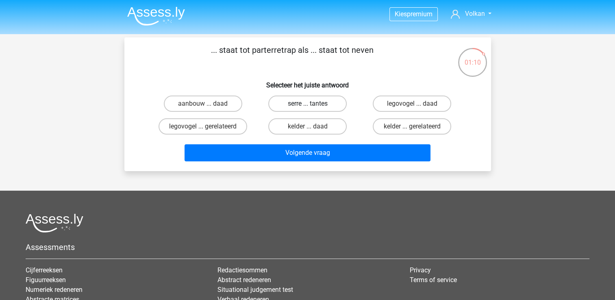
click at [333, 105] on label "serre ... tantes" at bounding box center [307, 104] width 78 height 16
click at [313, 105] on input "serre ... tantes" at bounding box center [309, 106] width 5 height 5
radio input "true"
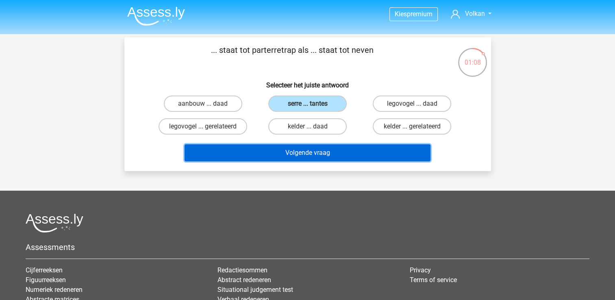
click at [342, 154] on button "Volgende vraag" at bounding box center [308, 152] width 246 height 17
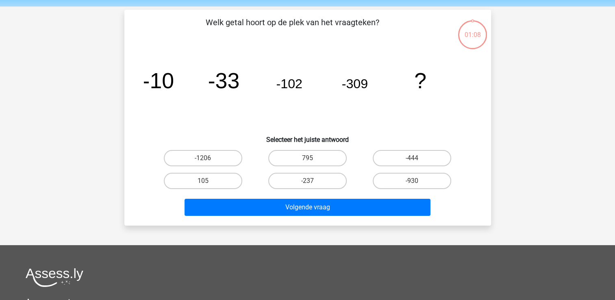
scroll to position [37, 0]
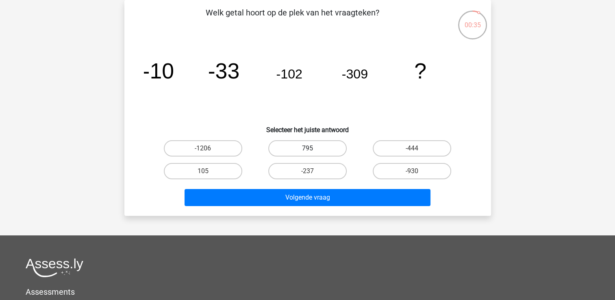
drag, startPoint x: 305, startPoint y: 151, endPoint x: 316, endPoint y: 146, distance: 12.2
click at [316, 146] on label "795" at bounding box center [307, 148] width 78 height 16
click at [313, 148] on input "795" at bounding box center [309, 150] width 5 height 5
radio input "true"
click at [316, 146] on label "795" at bounding box center [307, 148] width 78 height 16
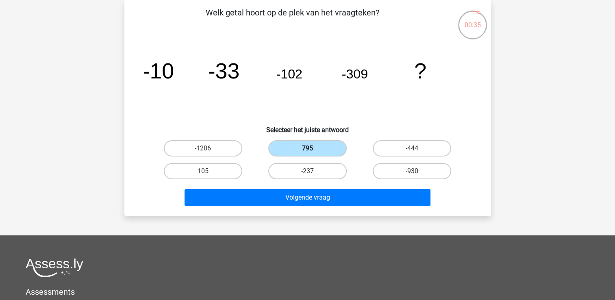
click at [313, 148] on input "795" at bounding box center [309, 150] width 5 height 5
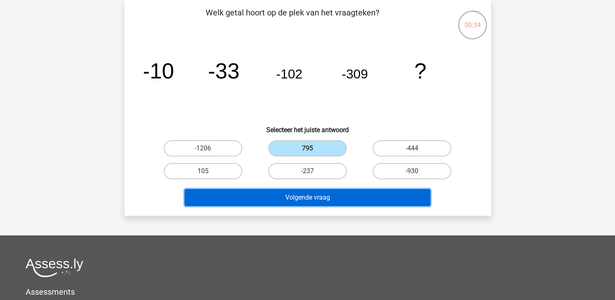
click at [317, 189] on button "Volgende vraag" at bounding box center [308, 197] width 246 height 17
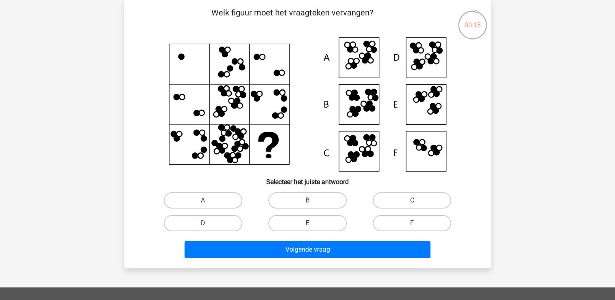
click at [401, 202] on label "C" at bounding box center [412, 200] width 78 height 16
click at [412, 202] on input "C" at bounding box center [414, 203] width 5 height 5
radio input "true"
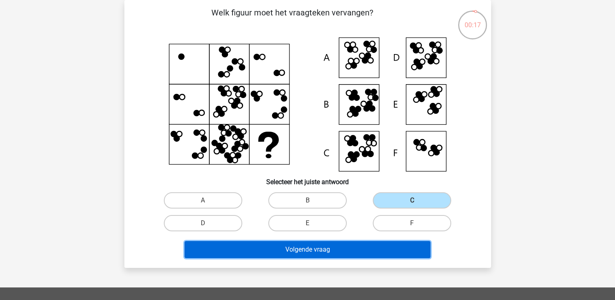
click at [364, 248] on button "Volgende vraag" at bounding box center [308, 249] width 246 height 17
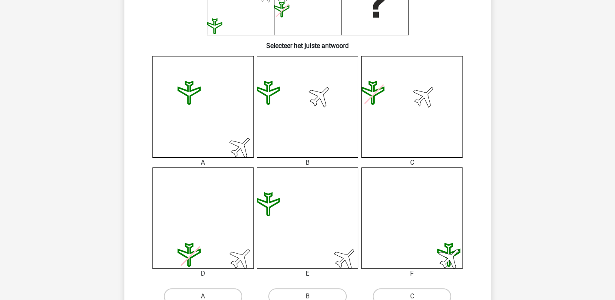
scroll to position [174, 0]
click at [335, 190] on icon at bounding box center [307, 217] width 101 height 101
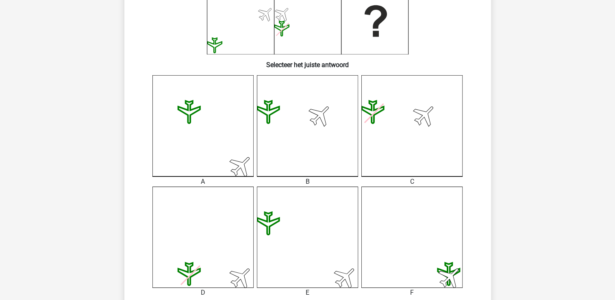
scroll to position [211, 0]
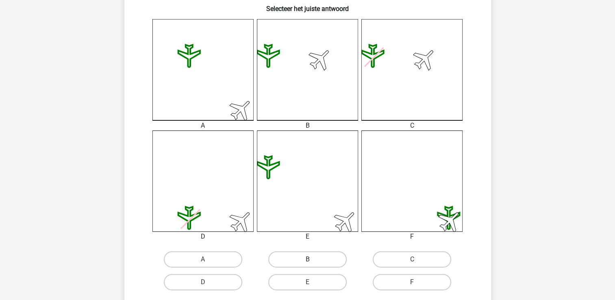
click at [317, 260] on label "B" at bounding box center [307, 259] width 78 height 16
click at [313, 260] on input "B" at bounding box center [309, 261] width 5 height 5
radio input "true"
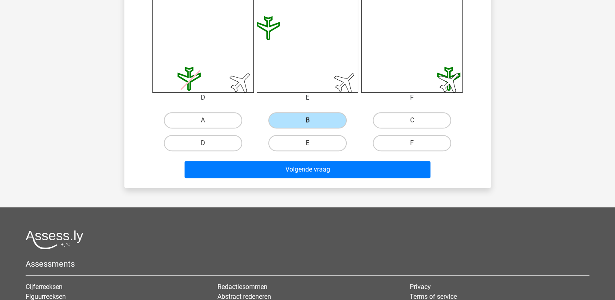
scroll to position [354, 0]
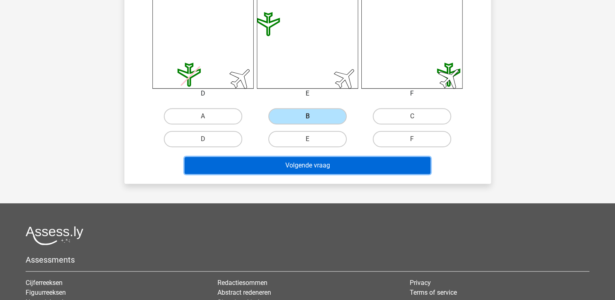
click at [359, 170] on button "Volgende vraag" at bounding box center [308, 165] width 246 height 17
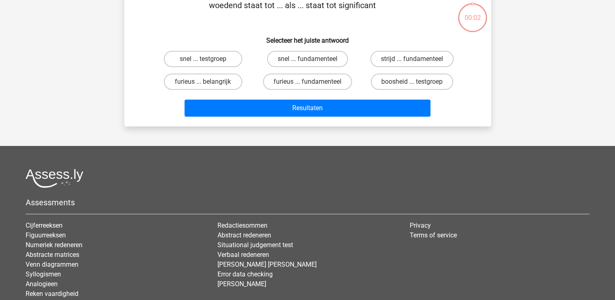
scroll to position [37, 0]
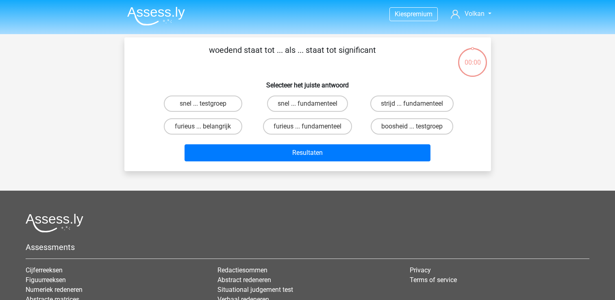
scroll to position [37, 0]
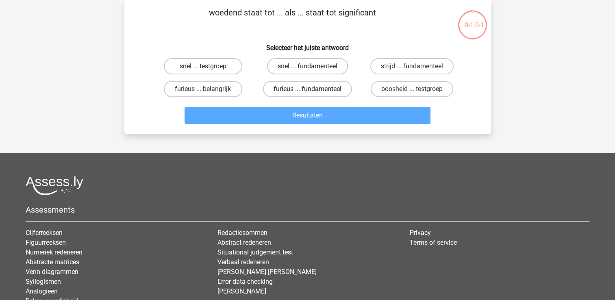
click at [299, 92] on label "furieus ... fundamenteel" at bounding box center [307, 89] width 89 height 16
click at [307, 92] on input "furieus ... fundamenteel" at bounding box center [309, 91] width 5 height 5
radio input "true"
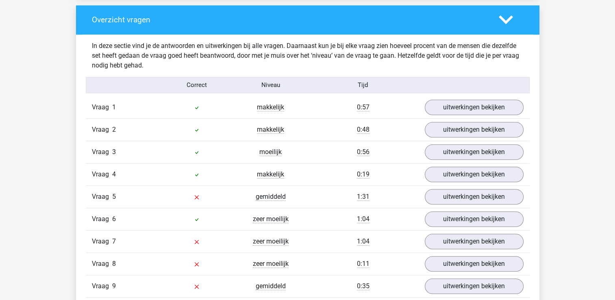
scroll to position [846, 0]
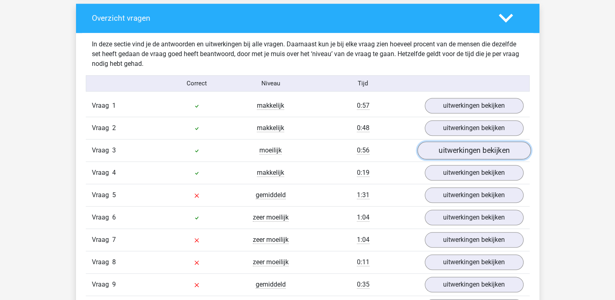
click at [470, 151] on link "uitwerkingen bekijken" at bounding box center [473, 151] width 113 height 18
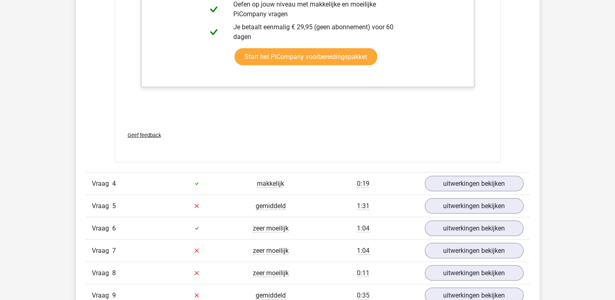
scroll to position [1594, 0]
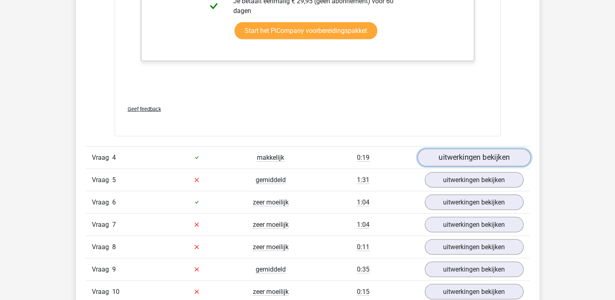
click at [470, 155] on link "uitwerkingen bekijken" at bounding box center [473, 158] width 113 height 18
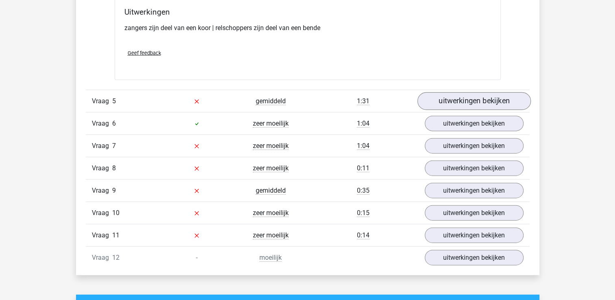
scroll to position [1846, 0]
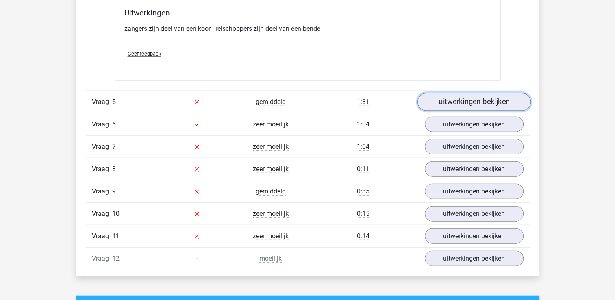
click at [477, 106] on link "uitwerkingen bekijken" at bounding box center [473, 102] width 113 height 18
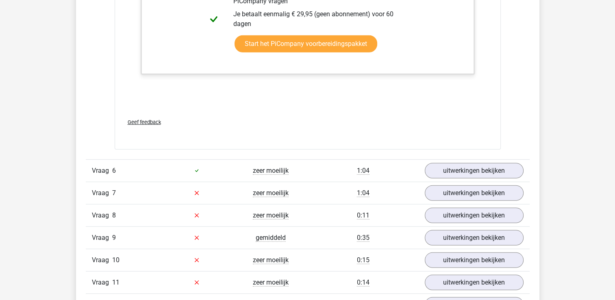
scroll to position [2318, 0]
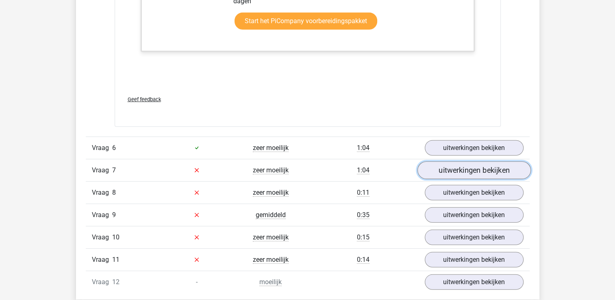
click at [465, 169] on link "uitwerkingen bekijken" at bounding box center [473, 170] width 113 height 18
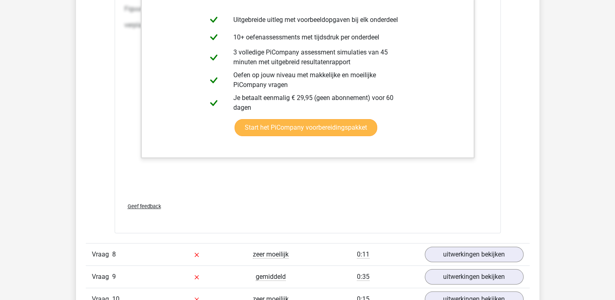
scroll to position [2998, 0]
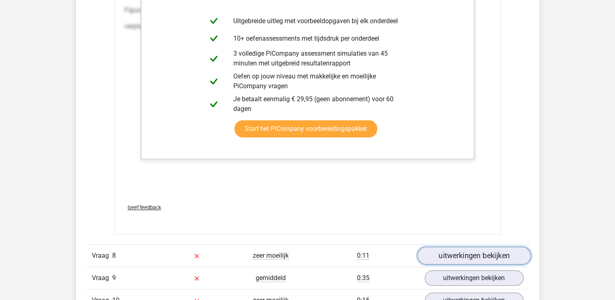
click at [450, 257] on link "uitwerkingen bekijken" at bounding box center [473, 256] width 113 height 18
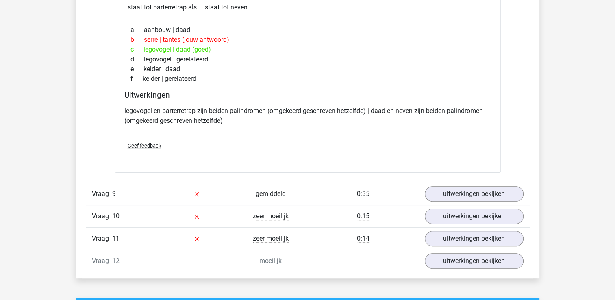
scroll to position [3276, 0]
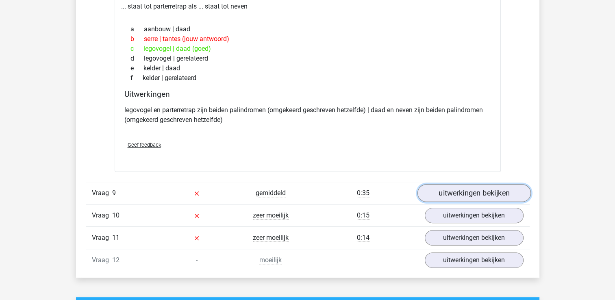
click at [469, 191] on link "uitwerkingen bekijken" at bounding box center [473, 193] width 113 height 18
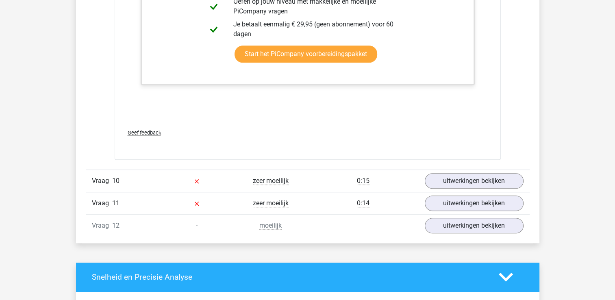
scroll to position [3807, 0]
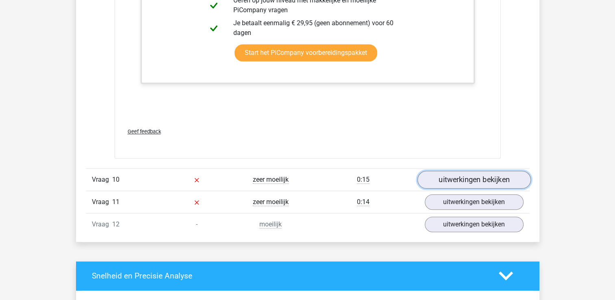
click at [482, 178] on link "uitwerkingen bekijken" at bounding box center [473, 180] width 113 height 18
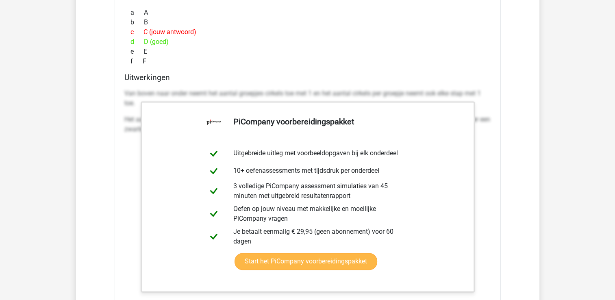
scroll to position [4183, 0]
